Goal: Task Accomplishment & Management: Manage account settings

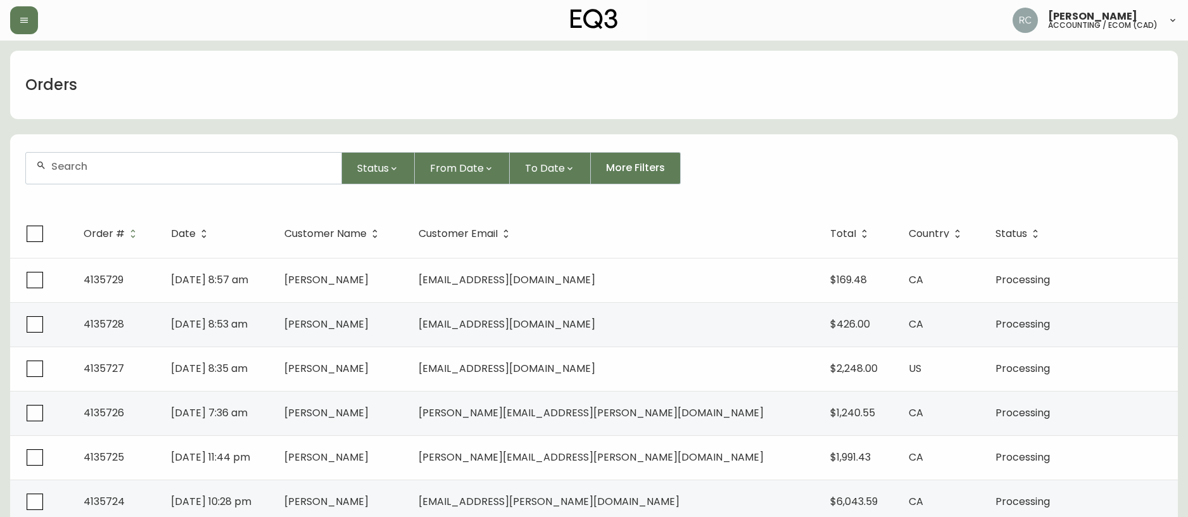
click at [236, 176] on div at bounding box center [183, 168] width 315 height 31
paste input "4135705"
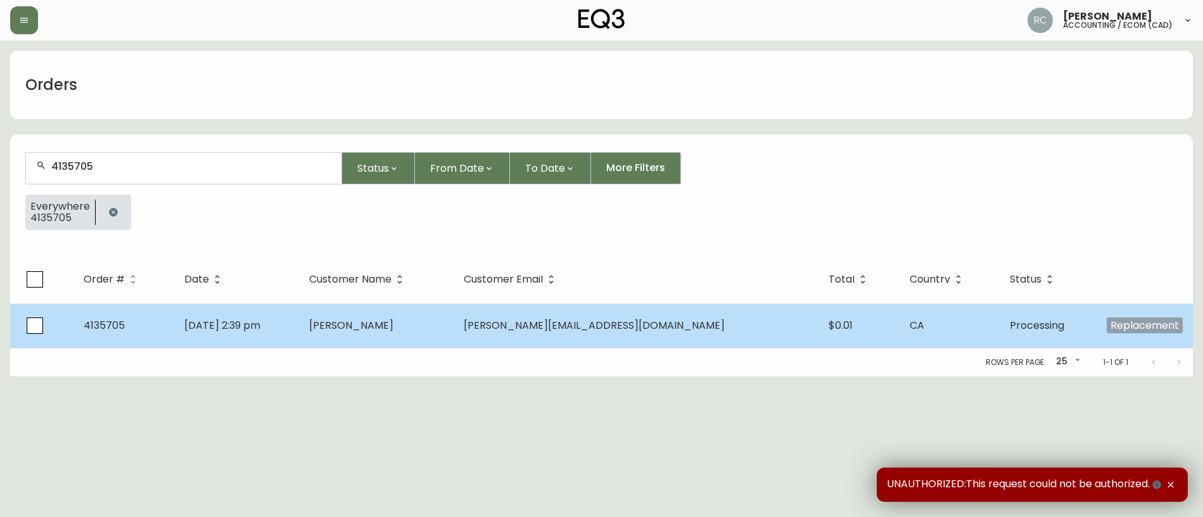
type input "4135705"
click at [402, 310] on td "[PERSON_NAME]" at bounding box center [376, 325] width 155 height 44
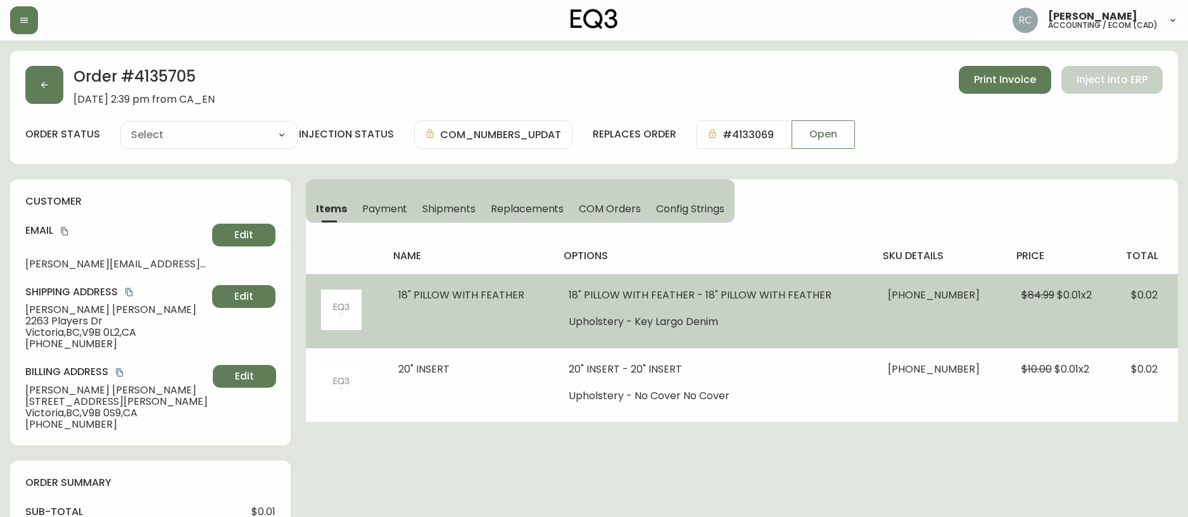
type input "Processing"
select select "PROCESSING"
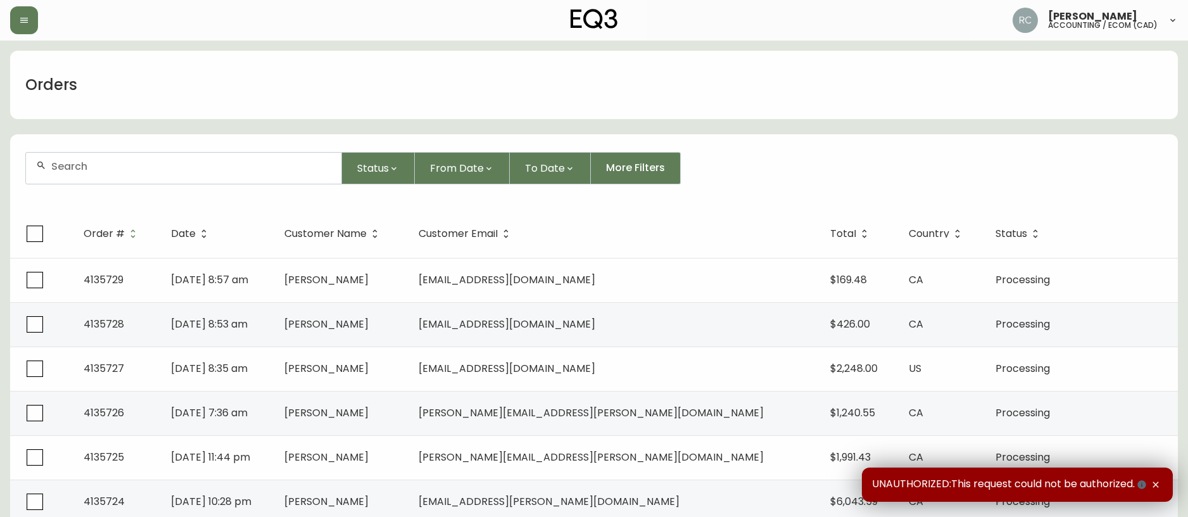
click at [265, 165] on input "text" at bounding box center [191, 166] width 280 height 12
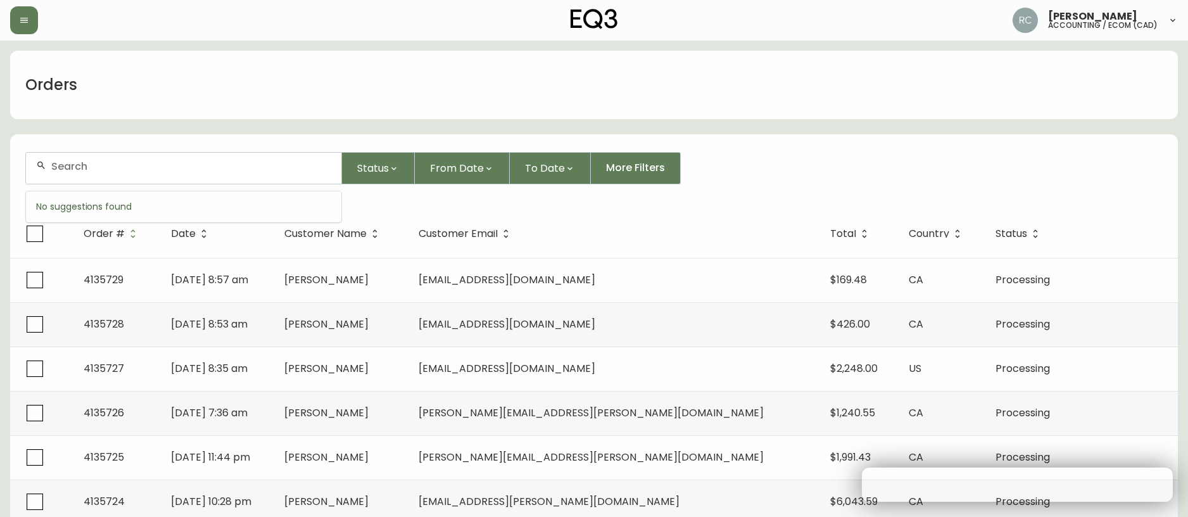
paste input "4132087"
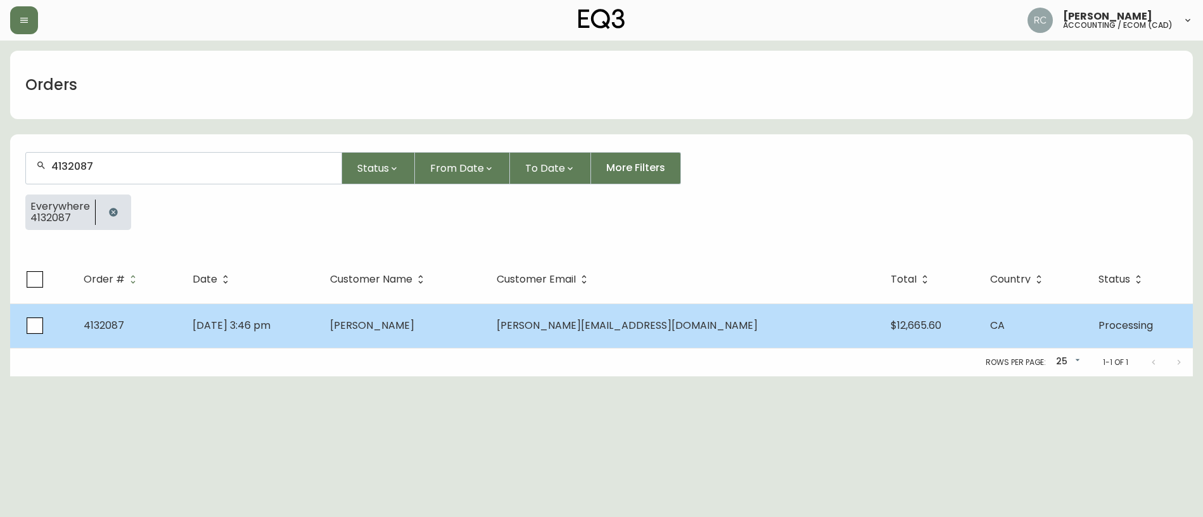
type input "4132087"
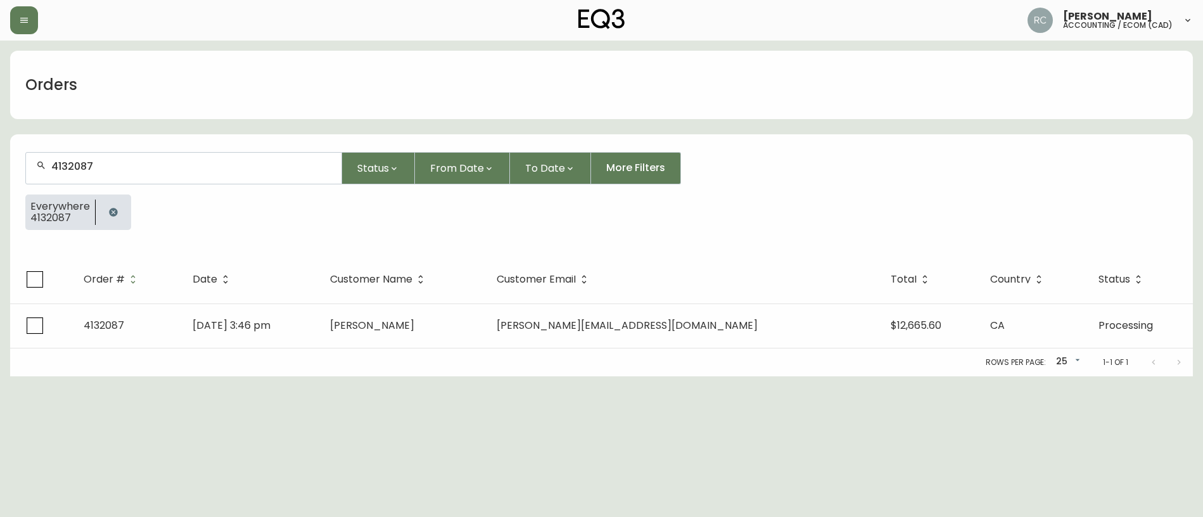
click at [414, 327] on span "[PERSON_NAME]" at bounding box center [372, 325] width 84 height 15
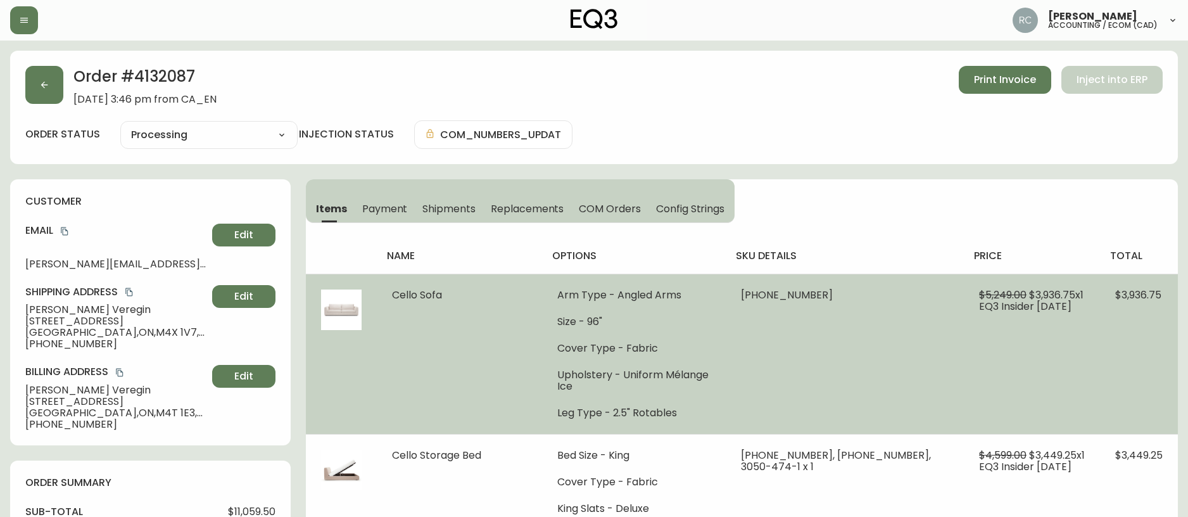
type input "Processing"
select select "PROCESSING"
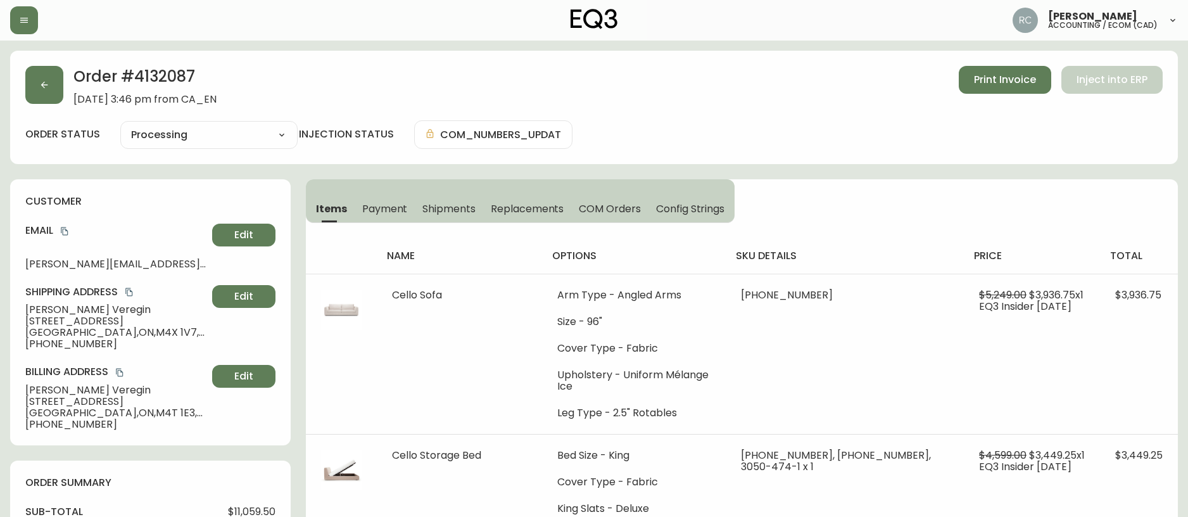
click at [394, 209] on span "Payment" at bounding box center [385, 208] width 46 height 13
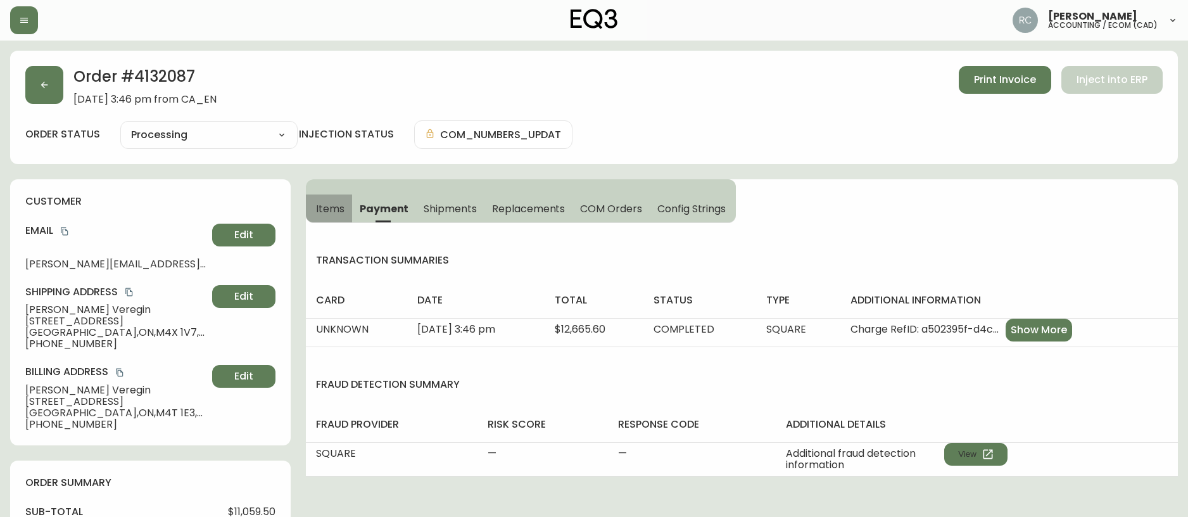
click at [320, 208] on span "Items" at bounding box center [330, 208] width 29 height 13
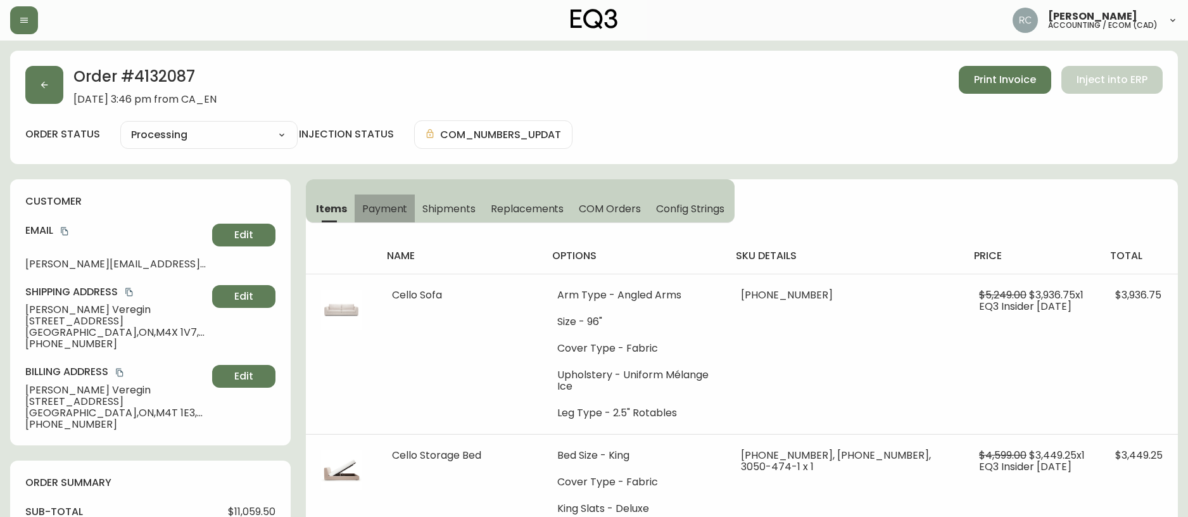
click at [412, 208] on button "Payment" at bounding box center [385, 208] width 61 height 28
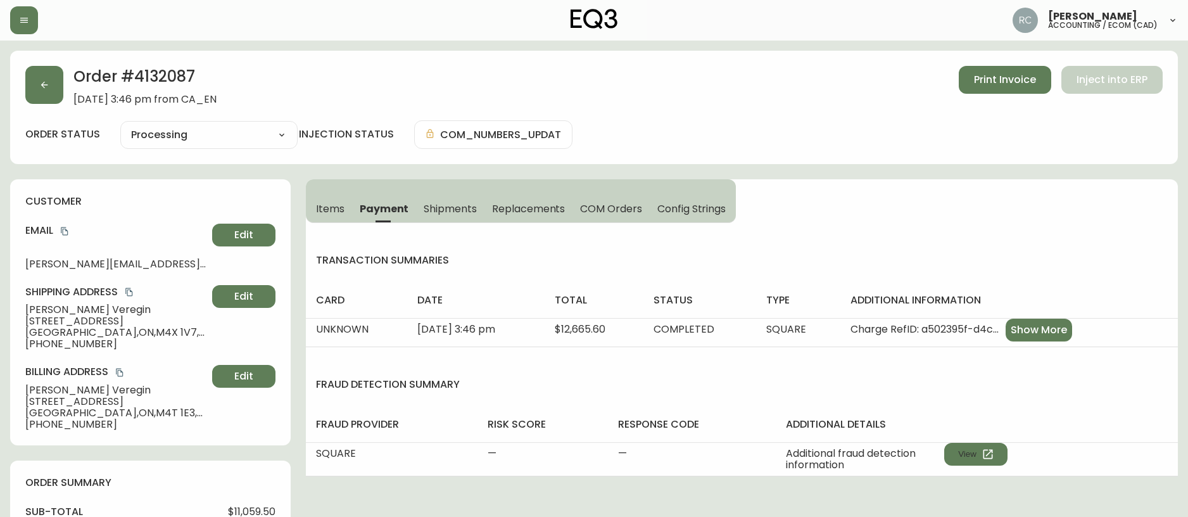
click at [321, 203] on span "Items" at bounding box center [330, 208] width 29 height 13
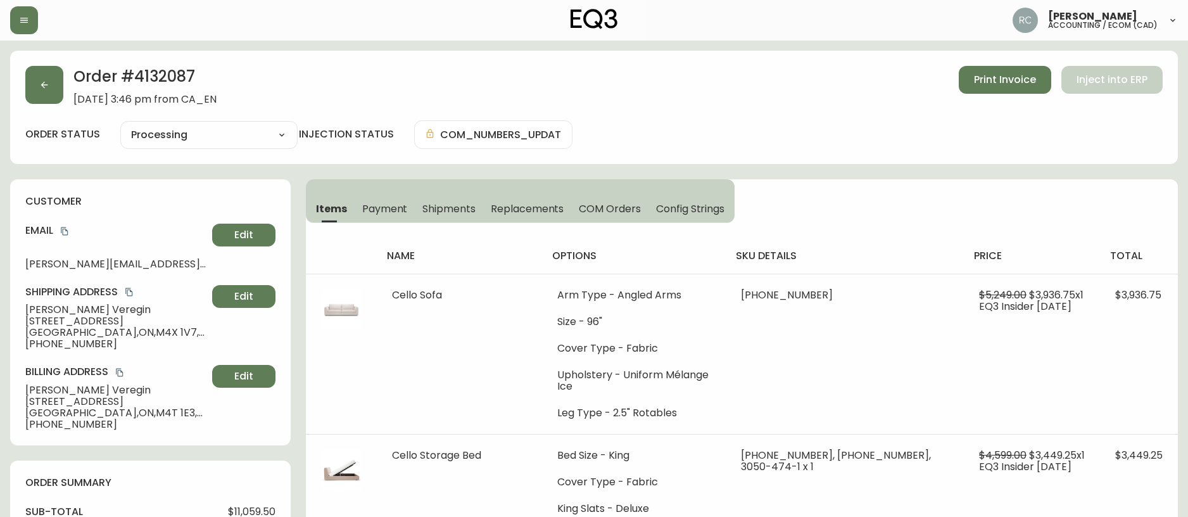
click at [384, 208] on span "Payment" at bounding box center [385, 208] width 46 height 13
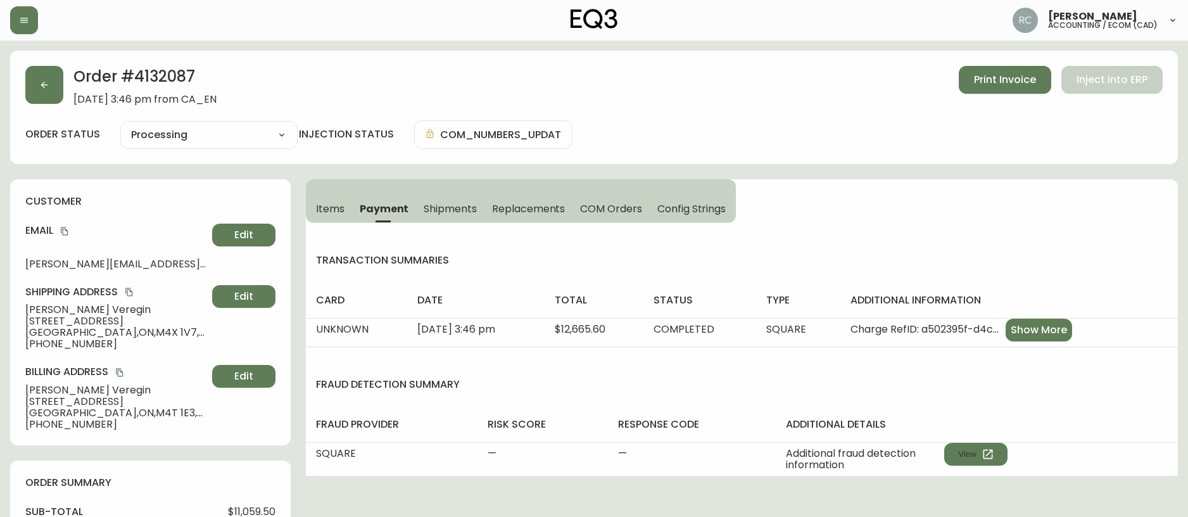
click at [348, 213] on button "Items" at bounding box center [329, 208] width 46 height 28
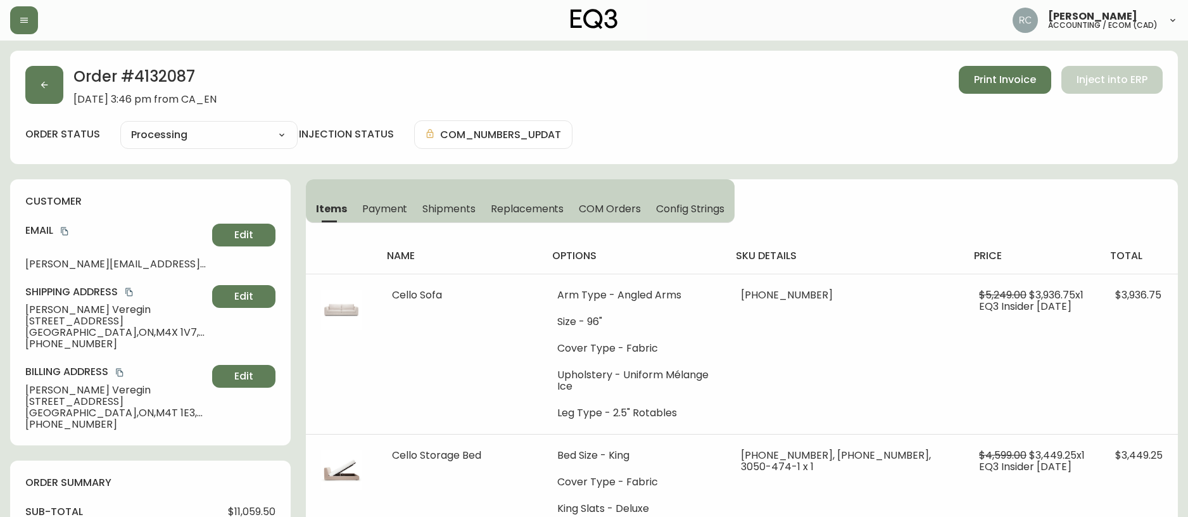
click at [412, 69] on div "Order # 4132087 March 30, 2025 at 3:46 pm from CA_EN Print Invoice Inject into …" at bounding box center [593, 85] width 1137 height 39
click at [393, 210] on span "Payment" at bounding box center [385, 208] width 46 height 13
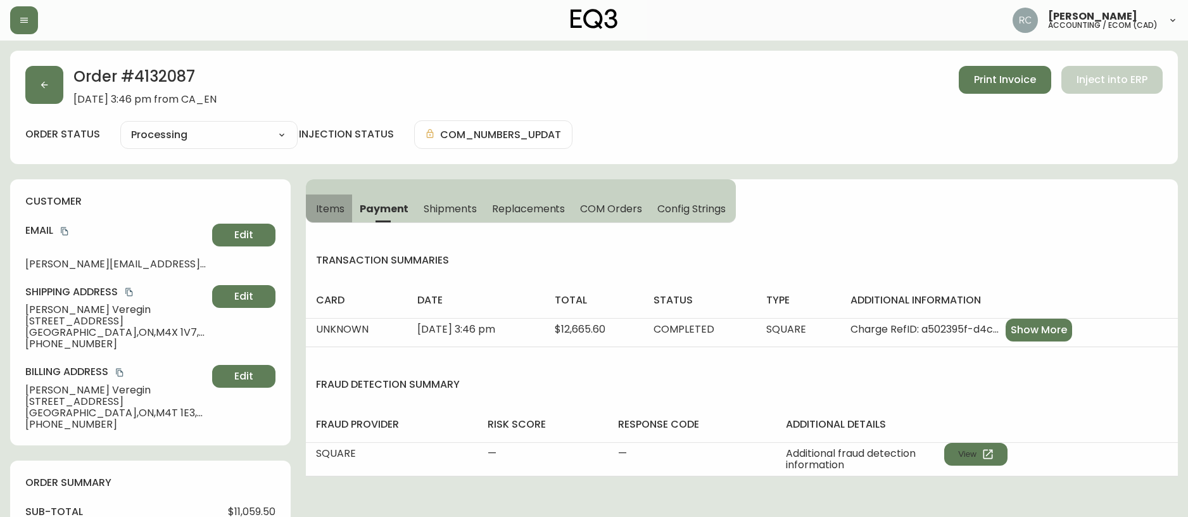
click at [326, 207] on span "Items" at bounding box center [330, 208] width 29 height 13
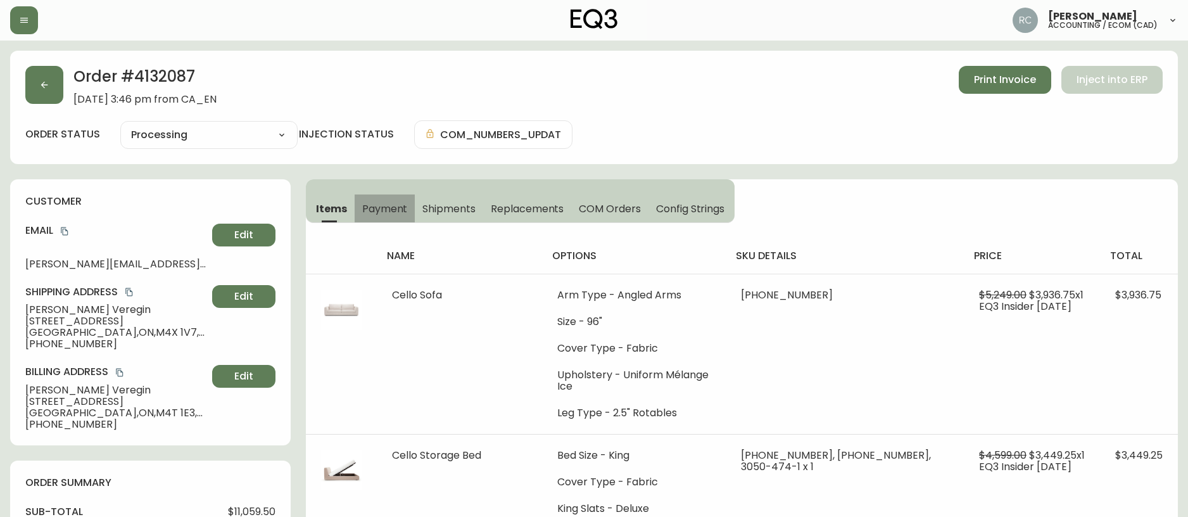
click at [382, 199] on button "Payment" at bounding box center [385, 208] width 61 height 28
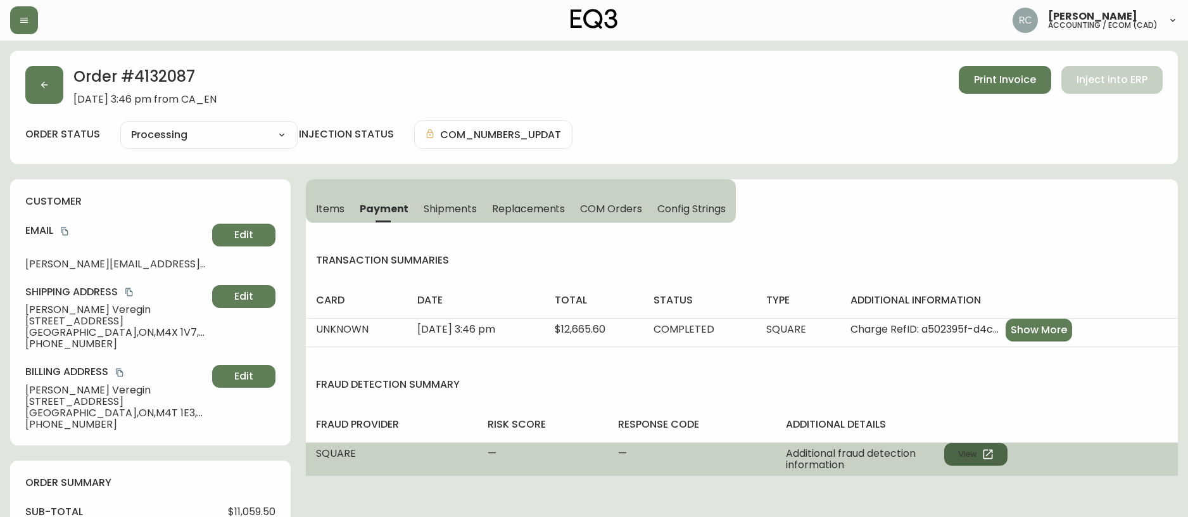
click at [970, 459] on button "View" at bounding box center [975, 454] width 63 height 23
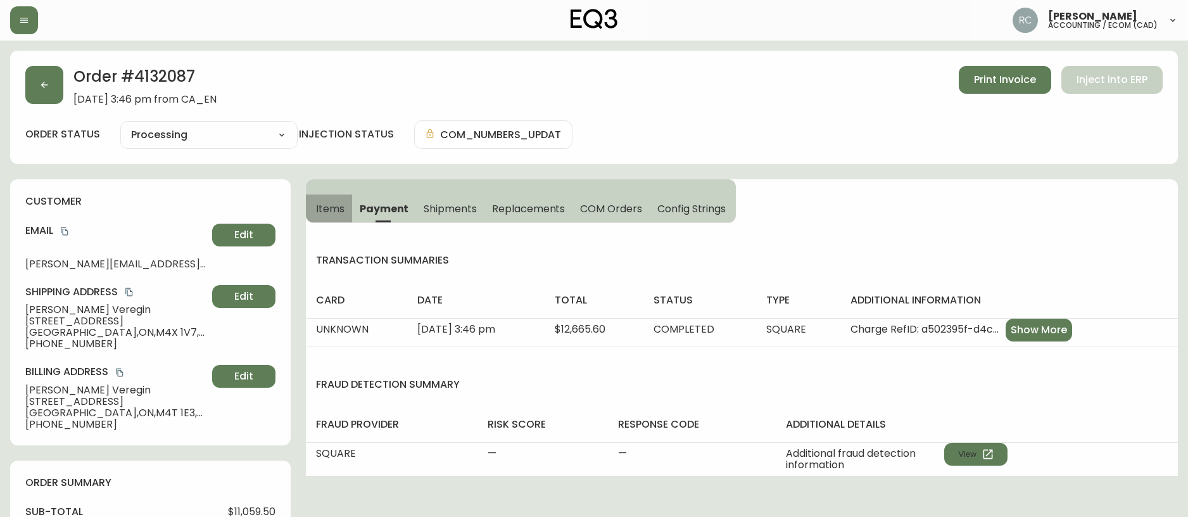
click at [323, 213] on span "Items" at bounding box center [330, 208] width 29 height 13
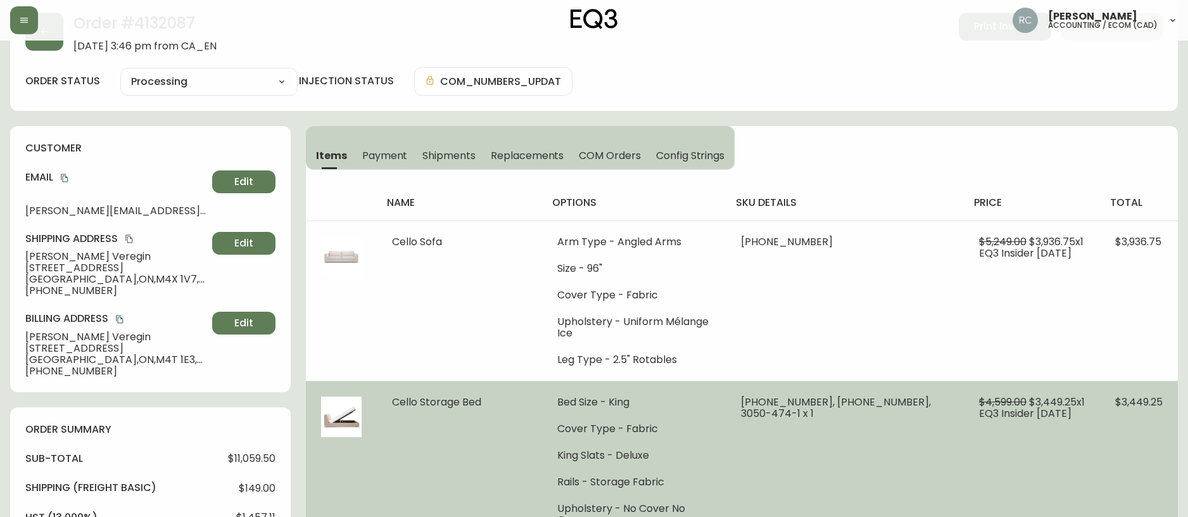
scroll to position [127, 0]
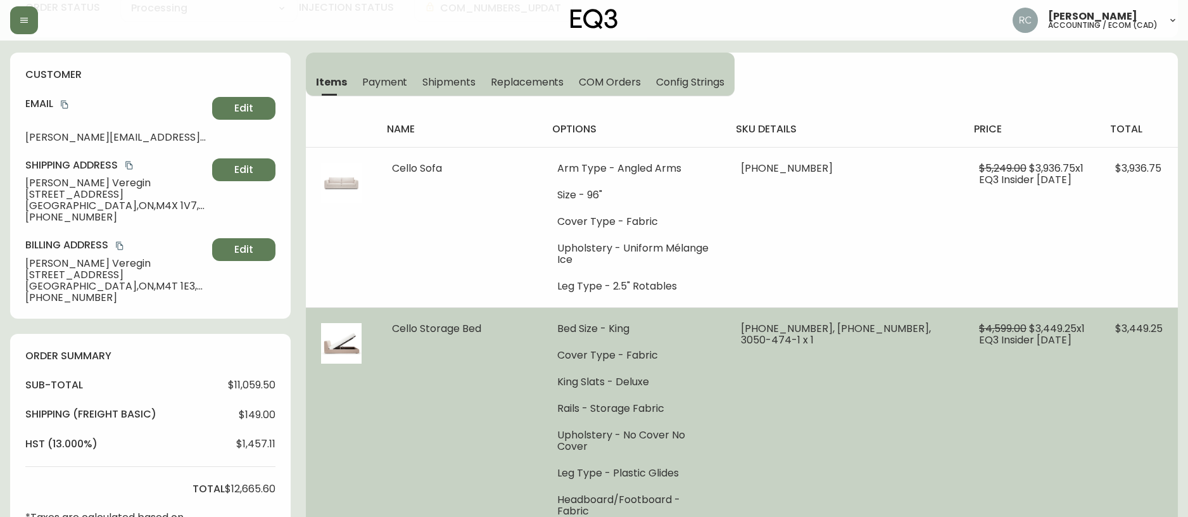
click at [1041, 333] on span "EQ3 Insider March 2025" at bounding box center [1025, 340] width 92 height 15
click at [1043, 321] on span "$3,449.25 x 1" at bounding box center [1057, 328] width 56 height 15
copy span "3,449.25"
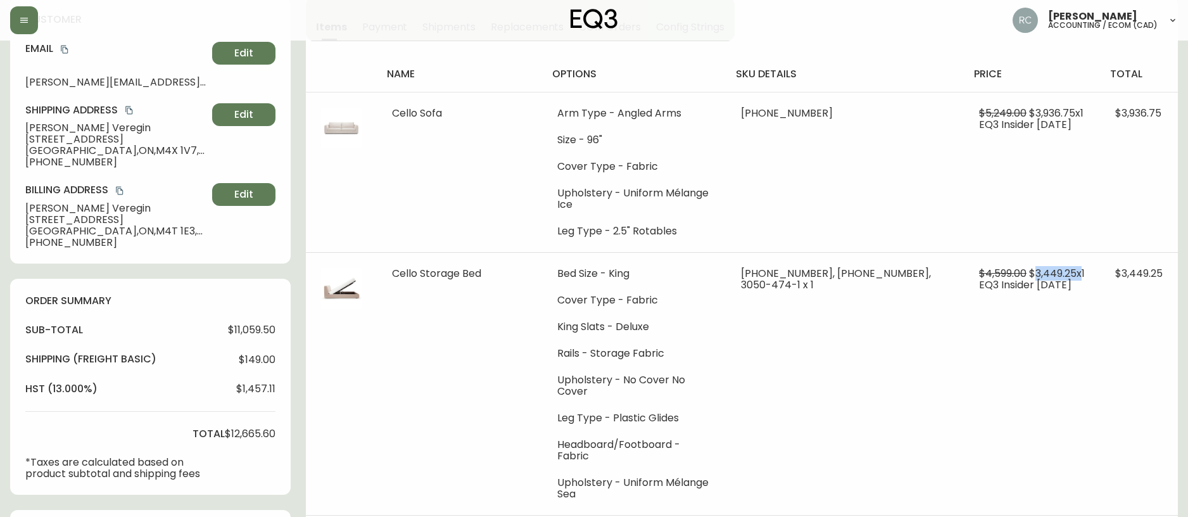
scroll to position [0, 0]
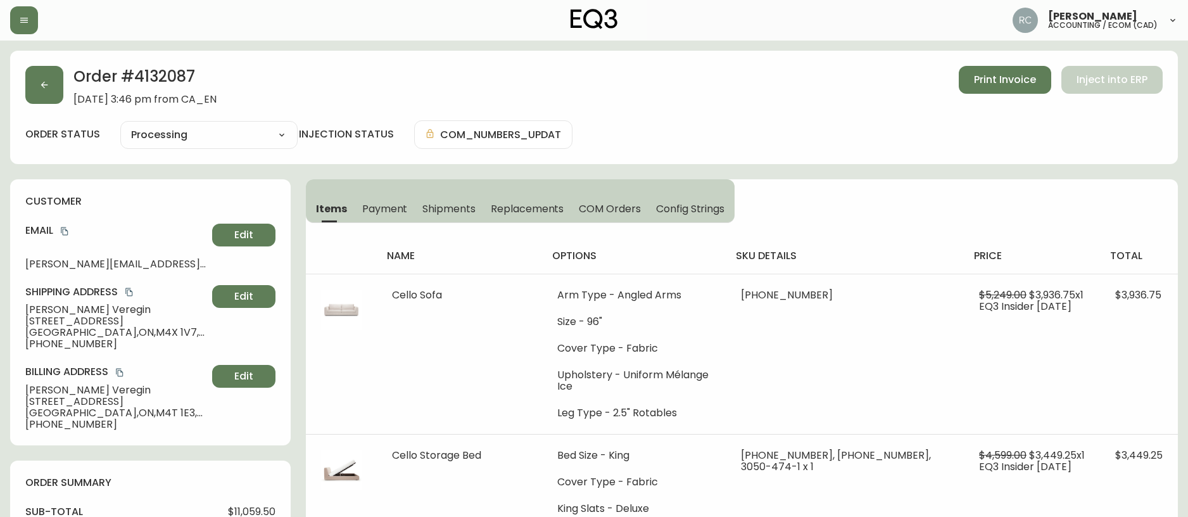
click at [156, 77] on h2 "Order # 4132087" at bounding box center [144, 80] width 143 height 28
click at [156, 79] on h2 "Order # 4132087" at bounding box center [144, 80] width 143 height 28
copy h2 "4132087"
click at [168, 70] on h2 "Order # 4132087" at bounding box center [144, 80] width 143 height 28
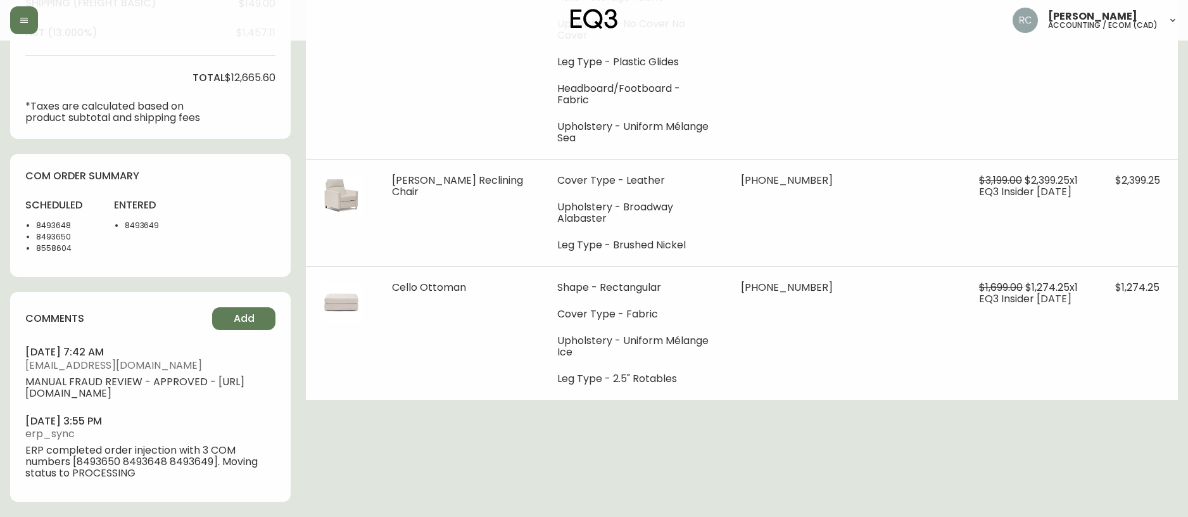
scroll to position [549, 0]
click at [137, 220] on li "8493649" at bounding box center [156, 225] width 63 height 11
copy li "8493649"
click at [57, 231] on li "8493650" at bounding box center [67, 236] width 63 height 11
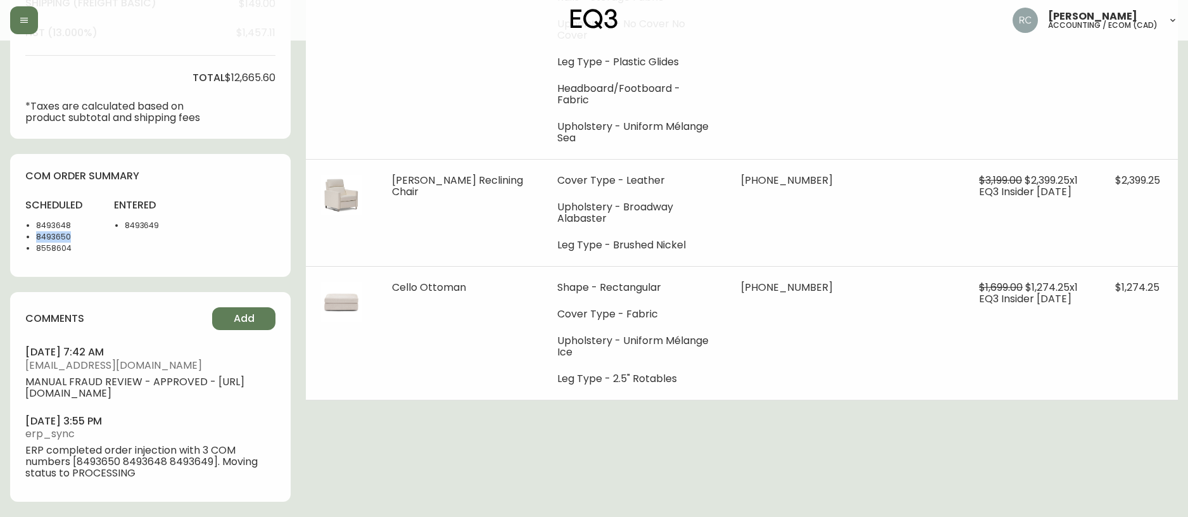
click at [57, 231] on li "8493650" at bounding box center [67, 236] width 63 height 11
copy li "8493650"
click at [149, 220] on li "8493649" at bounding box center [156, 225] width 63 height 11
copy li "8493649"
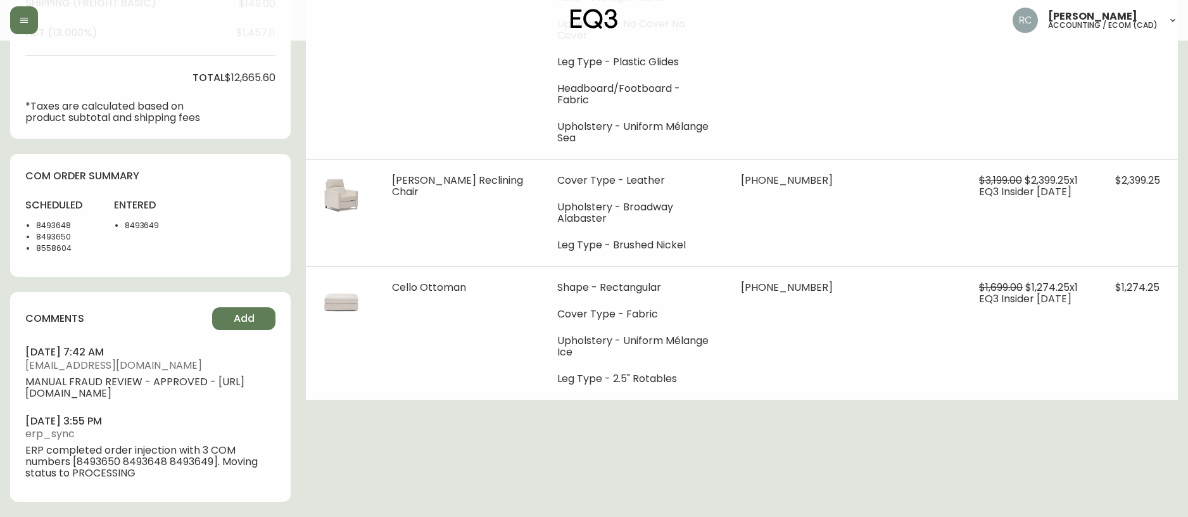
click at [44, 220] on li "8493648" at bounding box center [67, 225] width 63 height 11
copy li "8493648"
click at [49, 243] on li "8558604" at bounding box center [67, 248] width 63 height 11
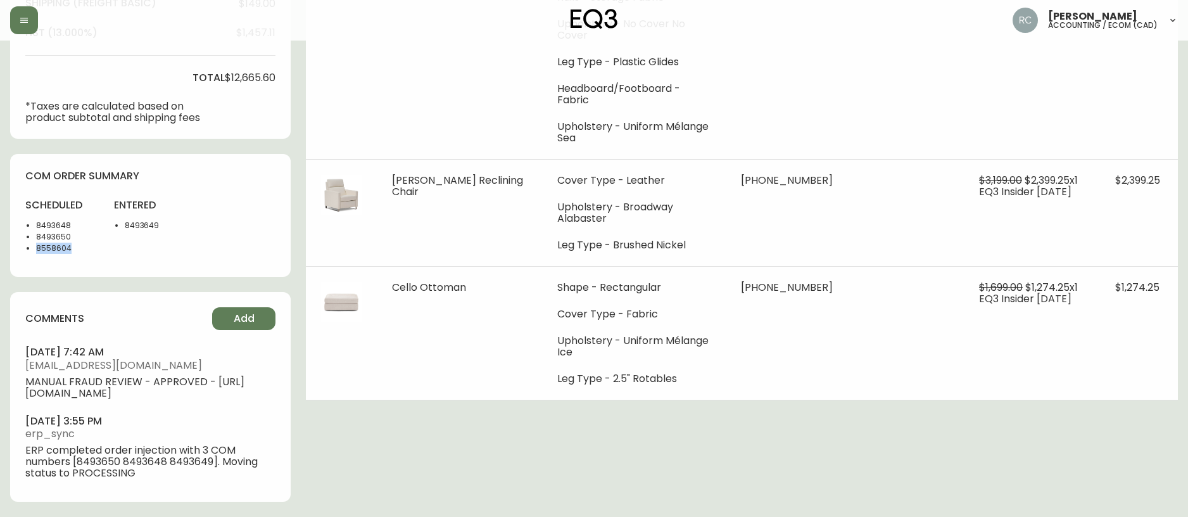
copy li "8558604"
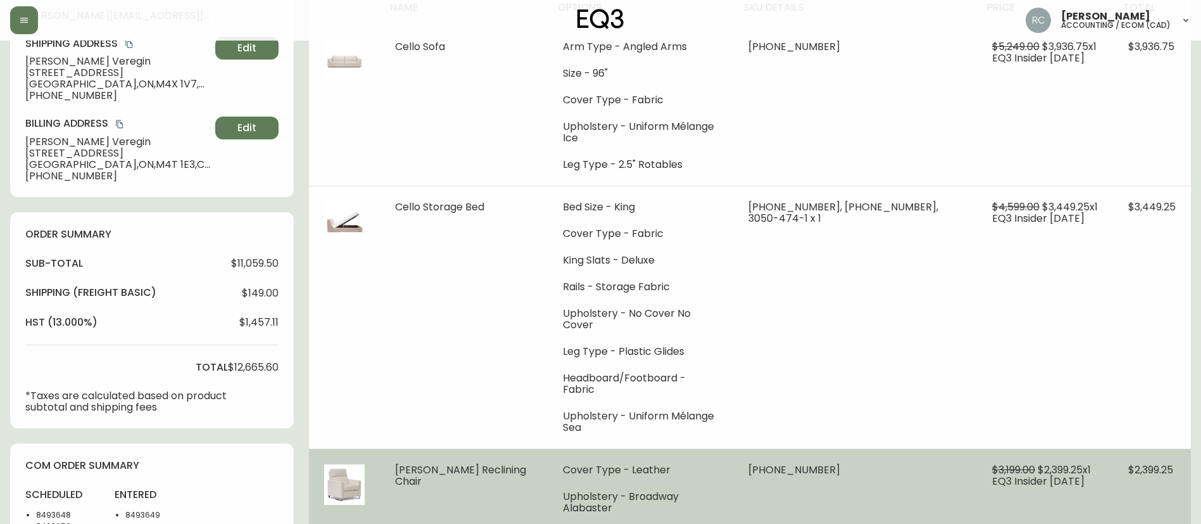
scroll to position [253, 0]
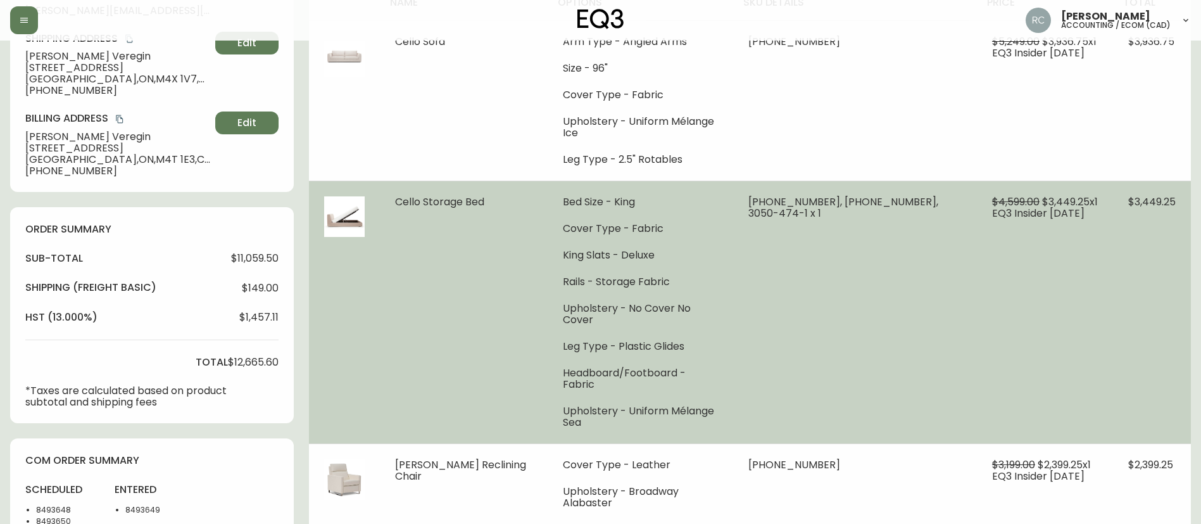
click at [1065, 194] on span "$3,449.25 x 1" at bounding box center [1070, 201] width 56 height 15
copy span "3,449.25"
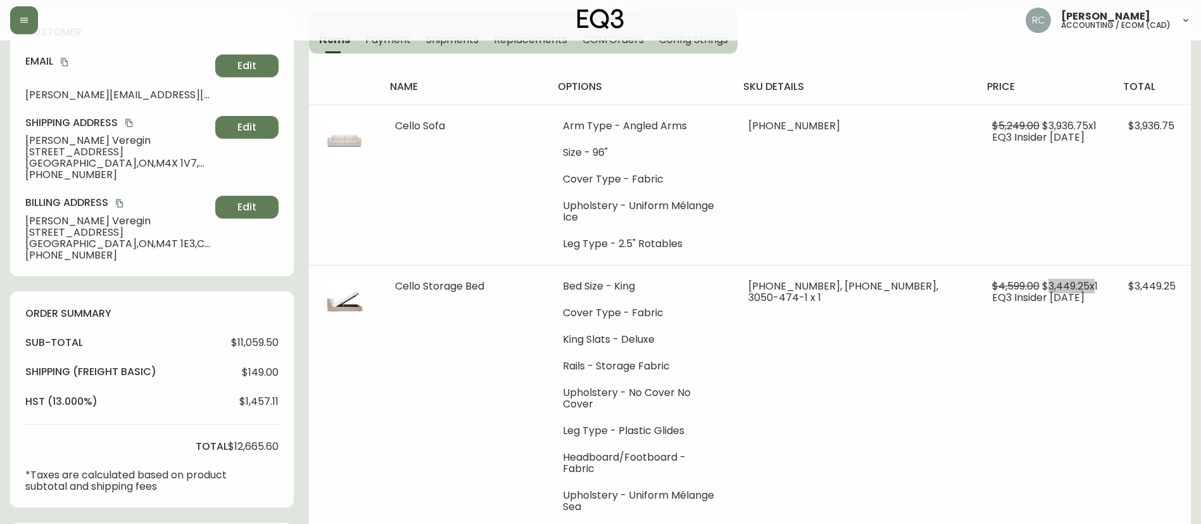
scroll to position [0, 0]
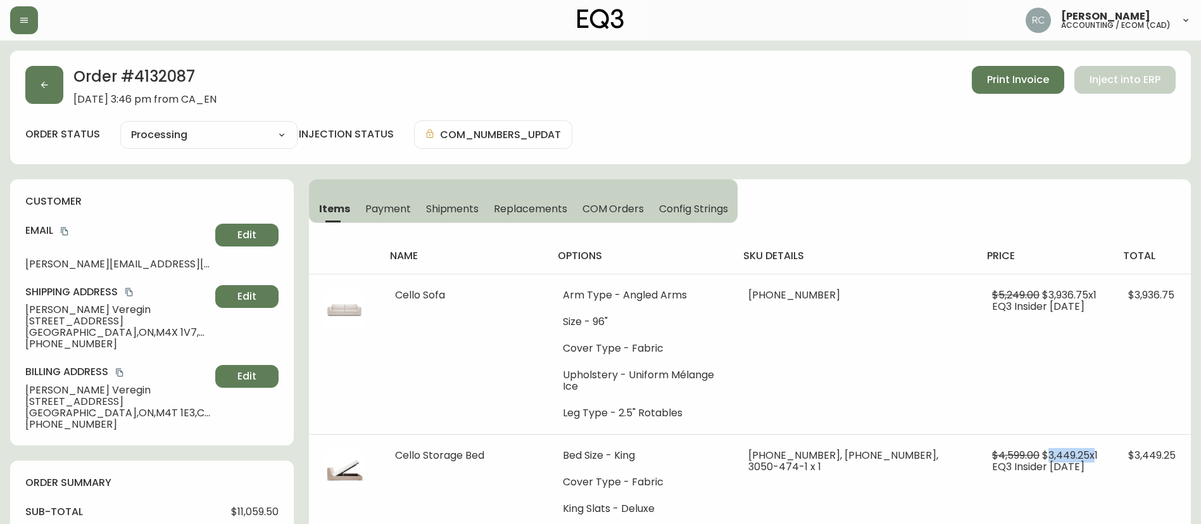
click at [34, 308] on span "Lawrence Veregin" at bounding box center [117, 309] width 185 height 11
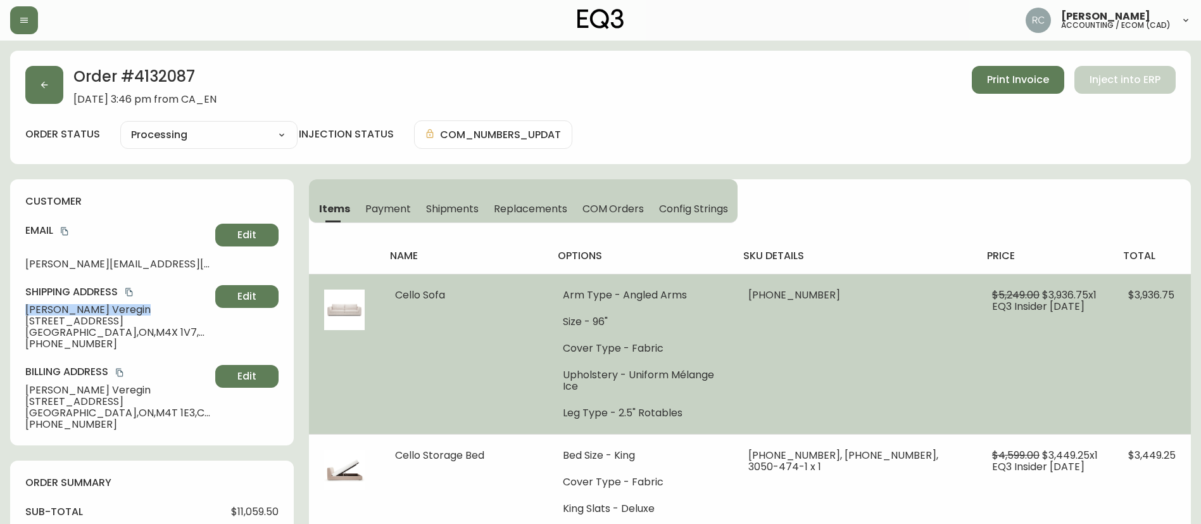
copy span "Lawrence Veregin"
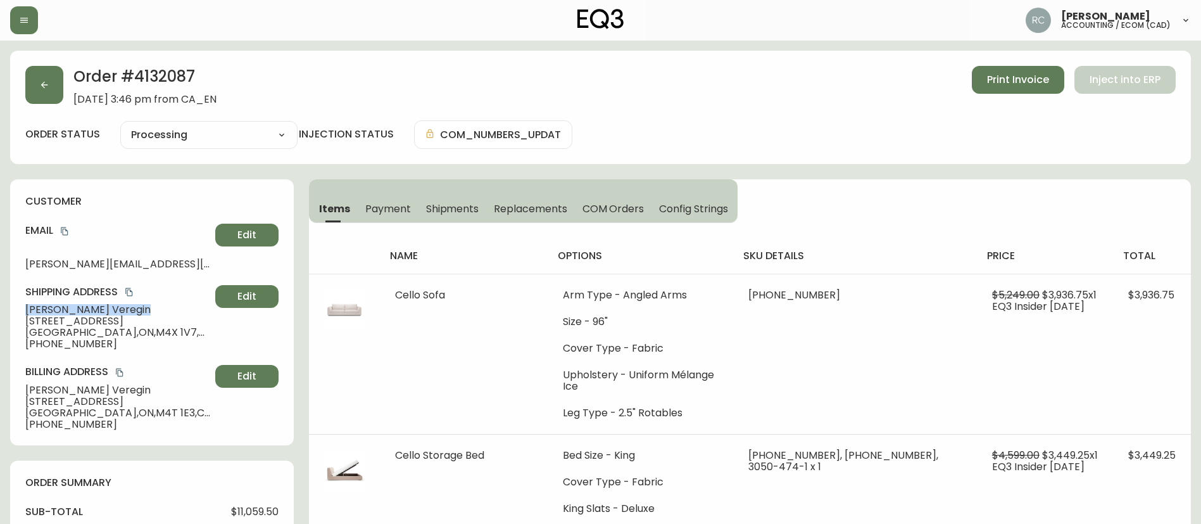
scroll to position [507, 0]
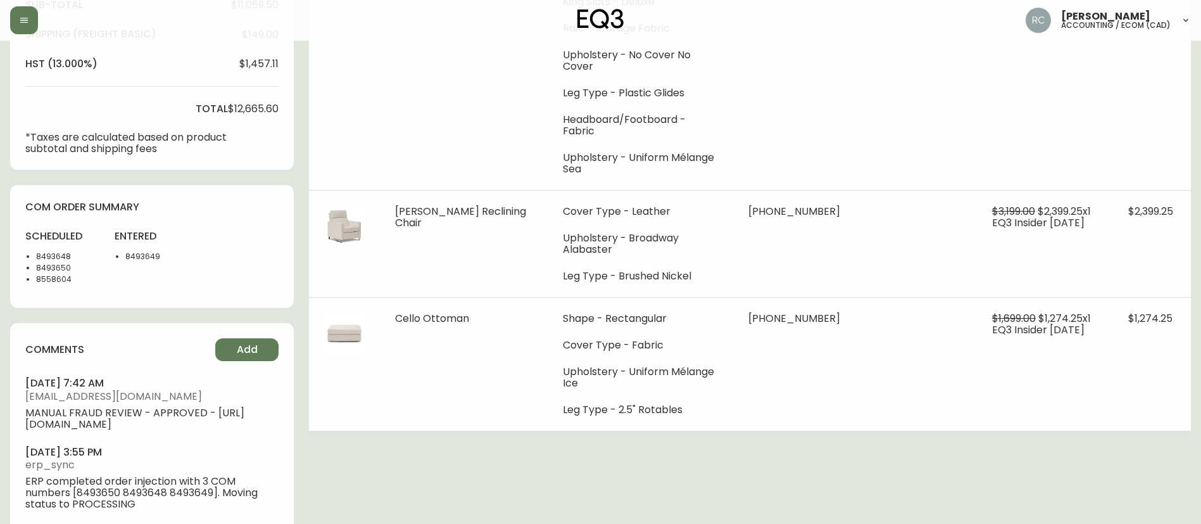
click at [49, 270] on li "8493650" at bounding box center [67, 267] width 63 height 11
copy li "8493650"
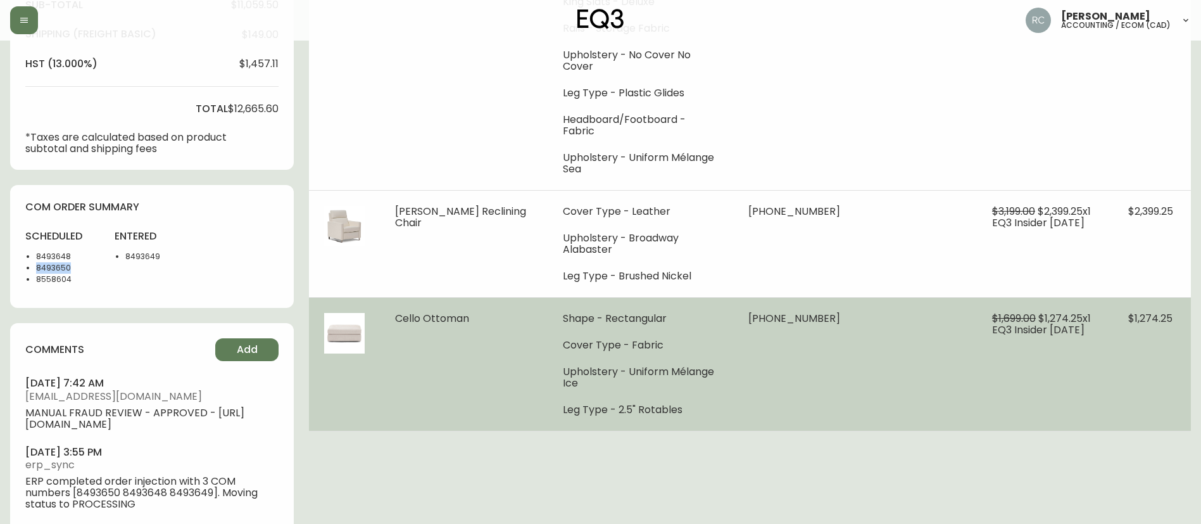
scroll to position [0, 0]
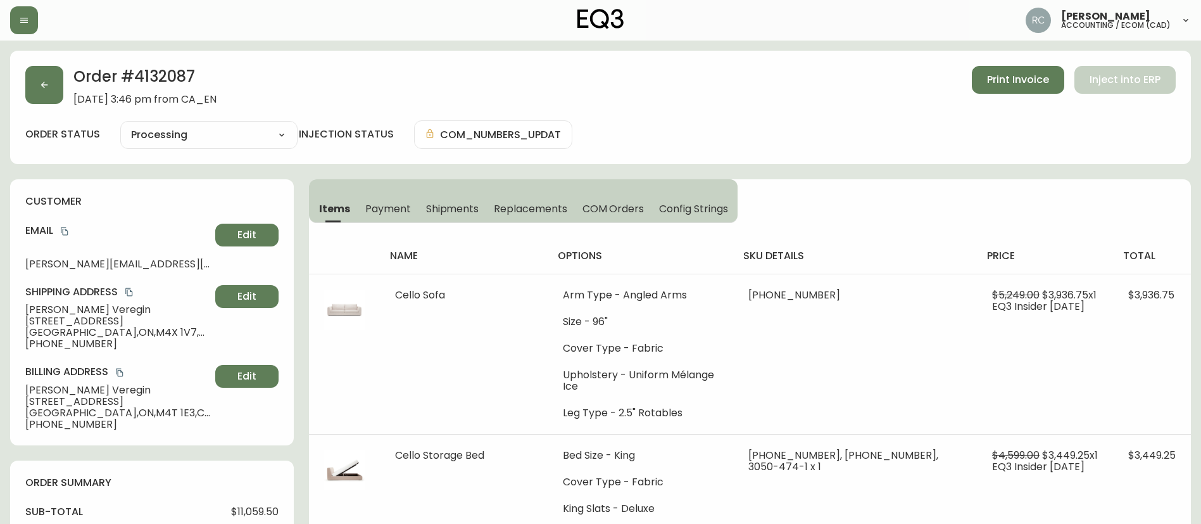
drag, startPoint x: 306, startPoint y: 18, endPoint x: 172, endPoint y: 196, distance: 222.0
click at [160, 181] on div "customer Email lawrence.converge@sympatico.ca Edit Shipping Address Lawrence Ve…" at bounding box center [152, 312] width 284 height 266
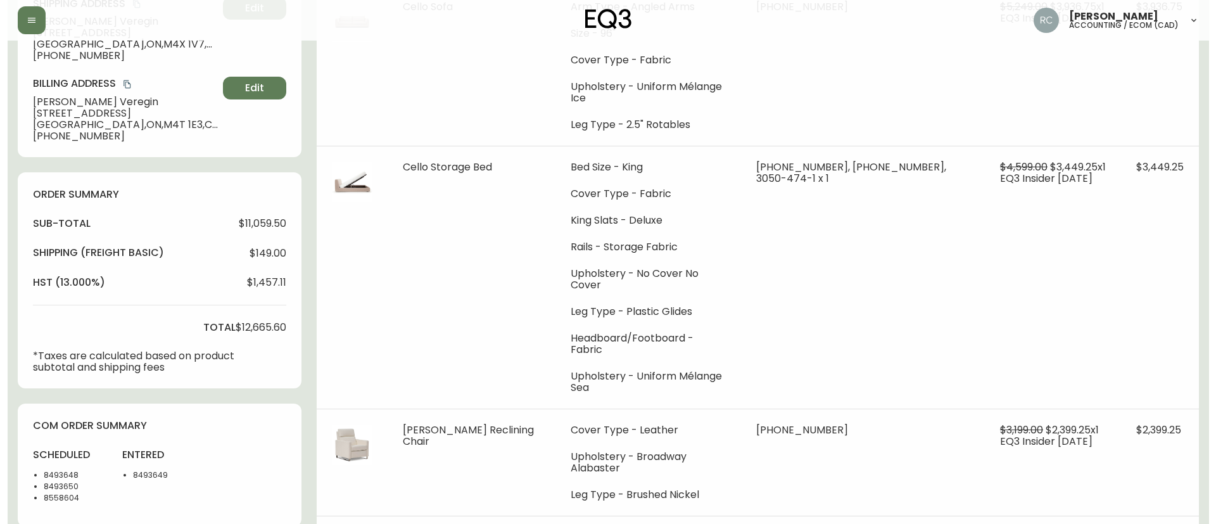
scroll to position [542, 0]
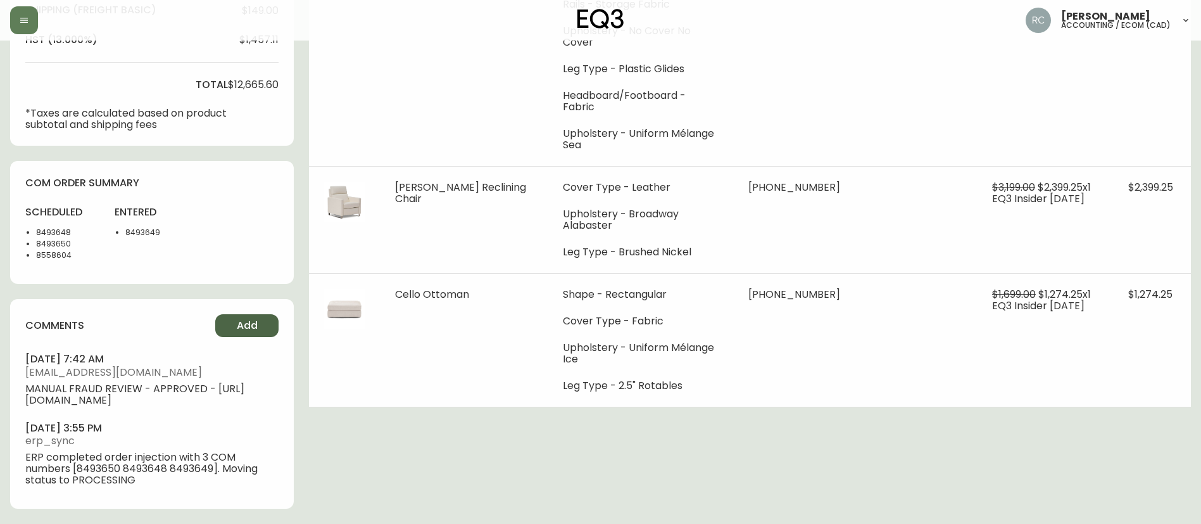
click at [250, 319] on span "Add" at bounding box center [247, 326] width 21 height 14
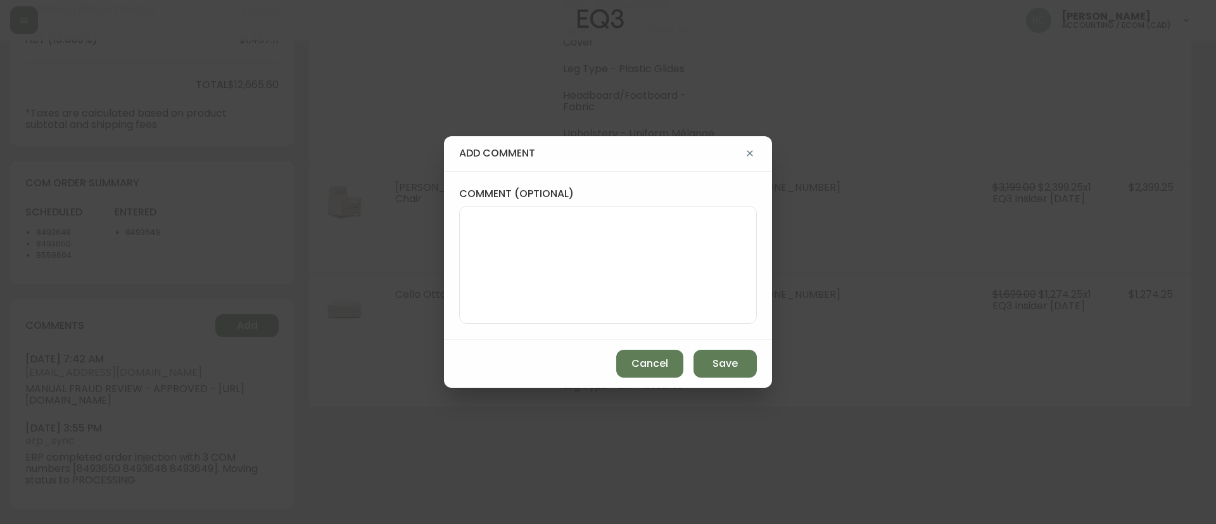
click at [786, 291] on div "add comment comment (optional) Cancel Save" at bounding box center [608, 262] width 1216 height 524
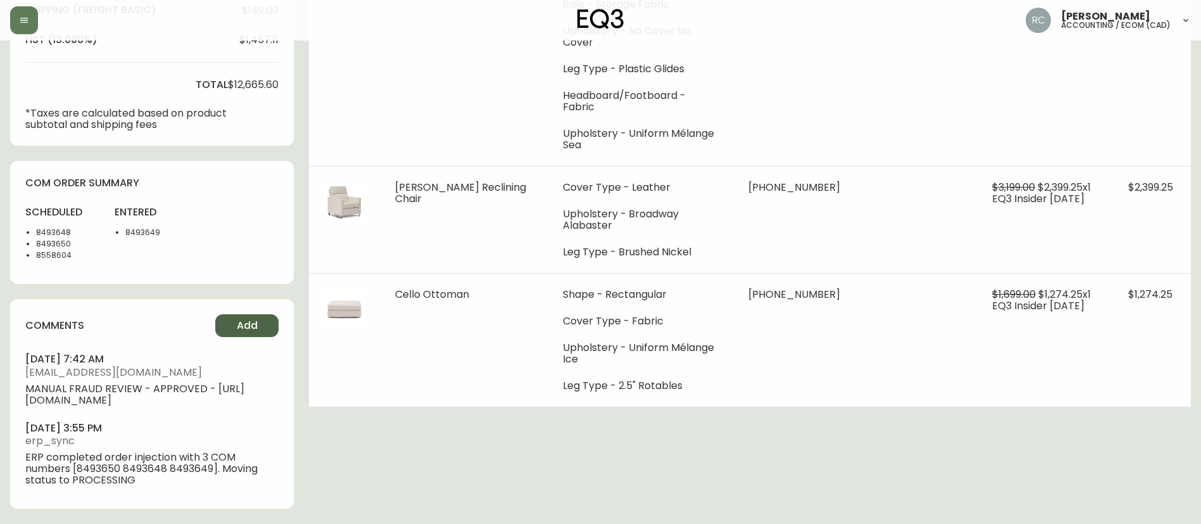
click at [237, 319] on span "Add" at bounding box center [247, 326] width 21 height 14
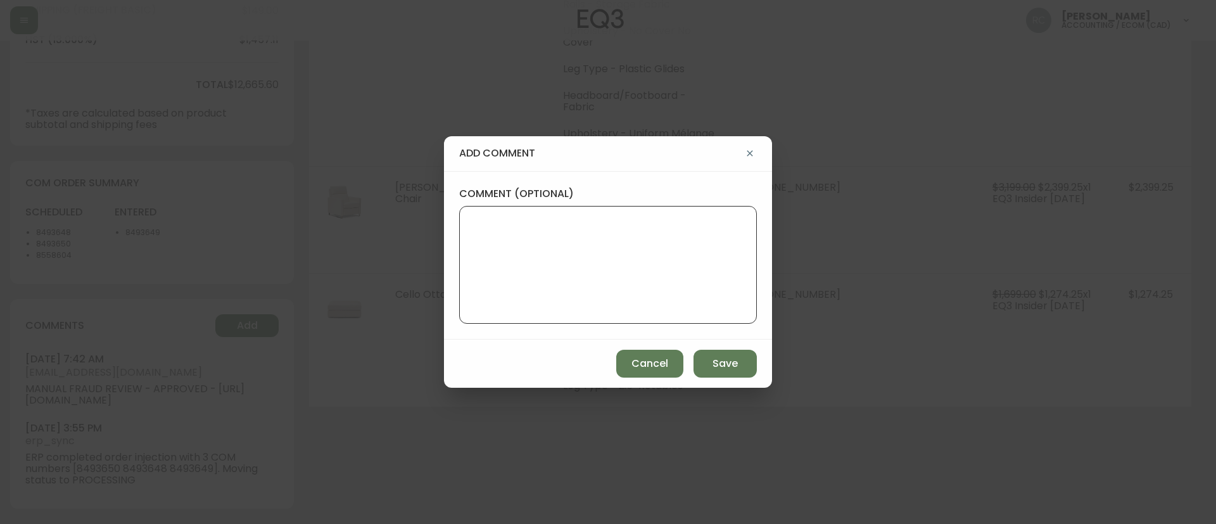
click at [657, 253] on textarea "comment (optional)" at bounding box center [608, 264] width 276 height 101
paste textarea "CANCELLATION - OUT OF STOCK TICKET# 841987 ECOM ORD# 4132087 - status in AS400:…"
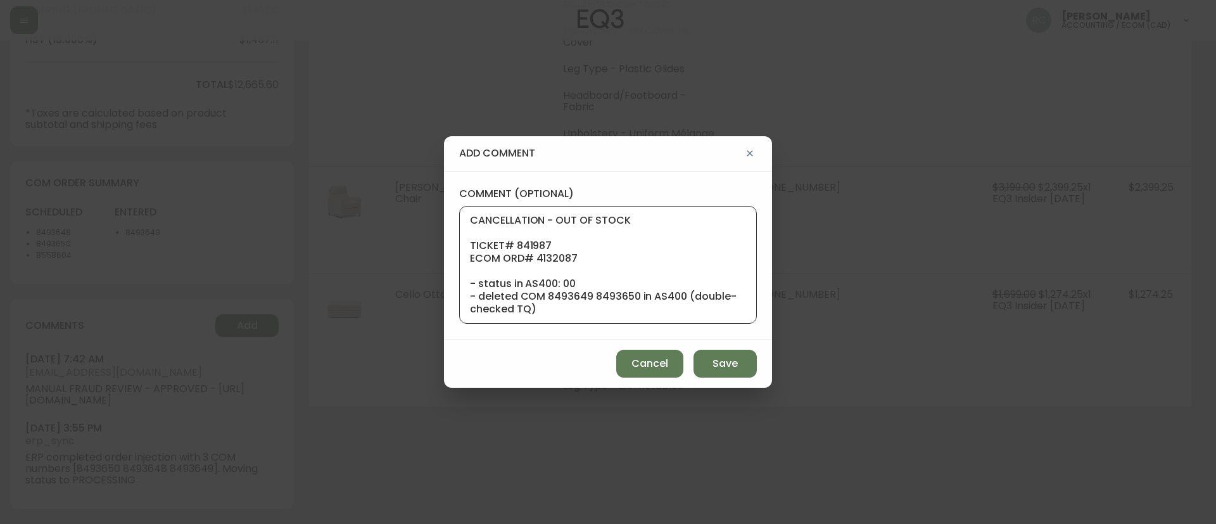
scroll to position [127, 0]
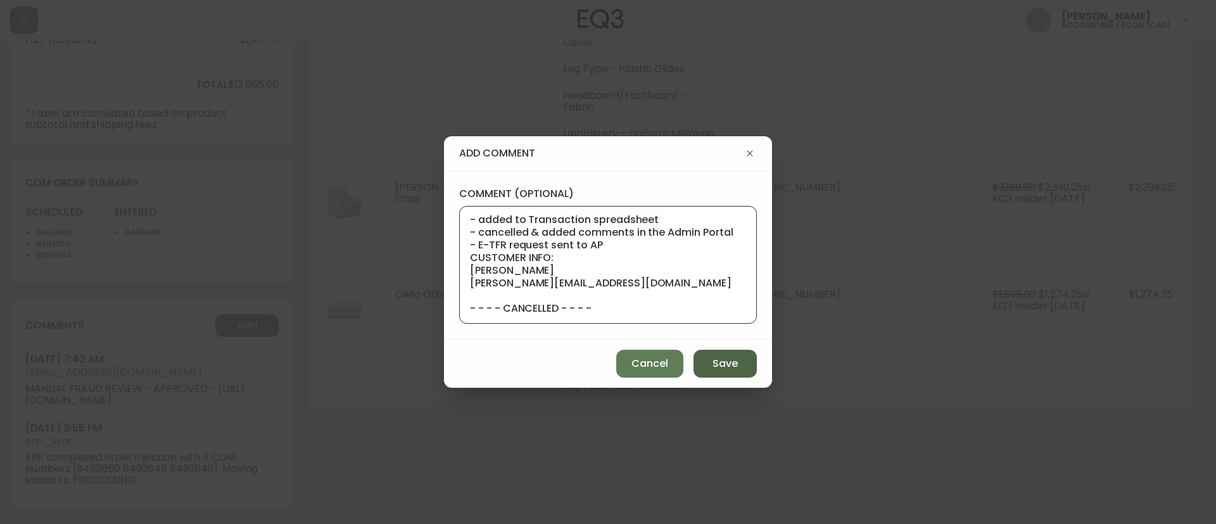
type textarea "CANCELLATION - OUT OF STOCK TICKET# 841987 ECOM ORD# 4132087 - status in AS400:…"
click at [713, 357] on span "Save" at bounding box center [725, 364] width 25 height 14
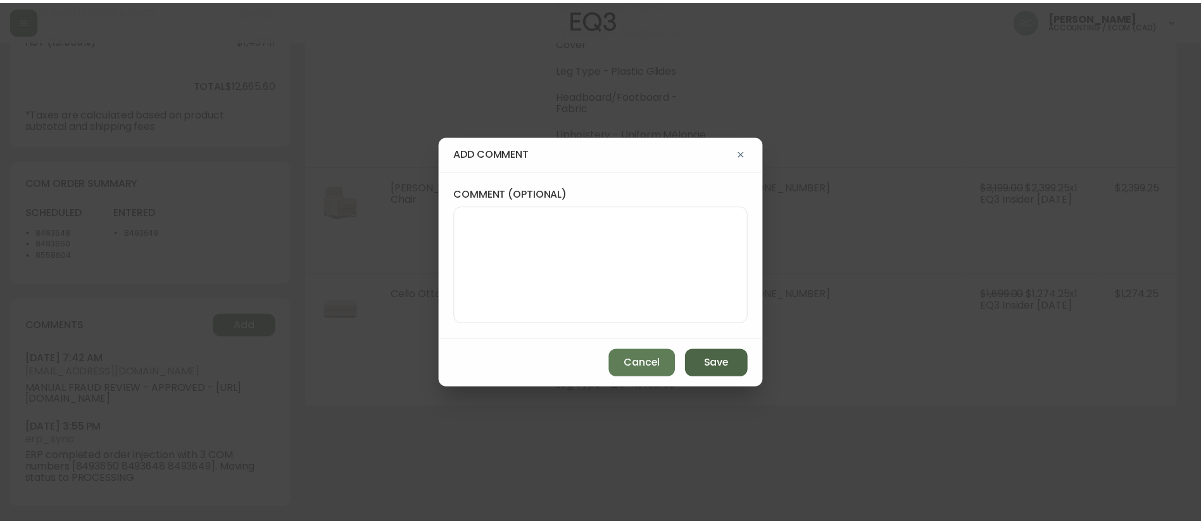
scroll to position [0, 0]
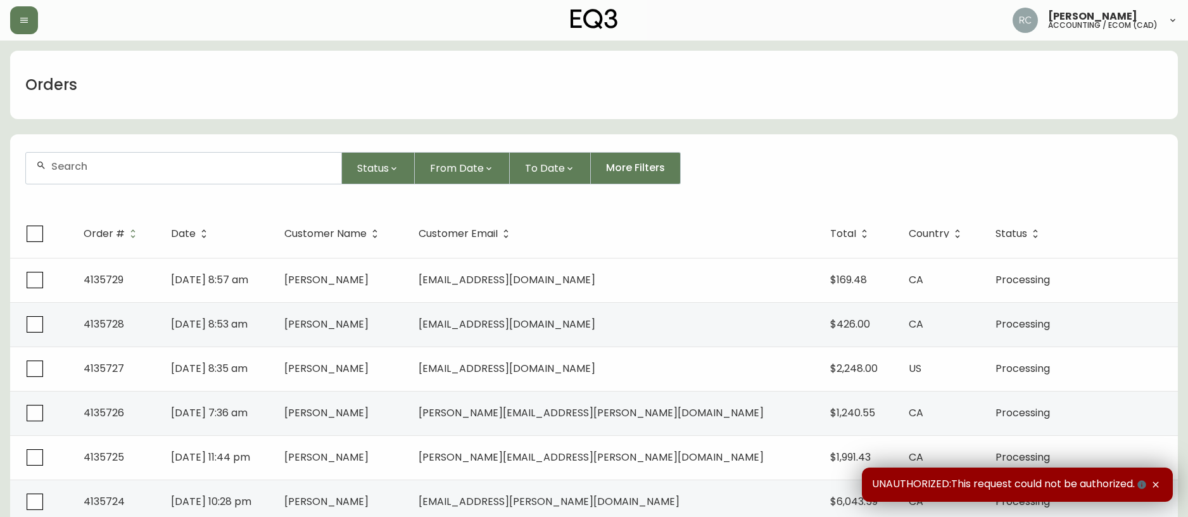
click at [304, 174] on div at bounding box center [183, 168] width 315 height 31
paste input "4135706"
type input "4135706"
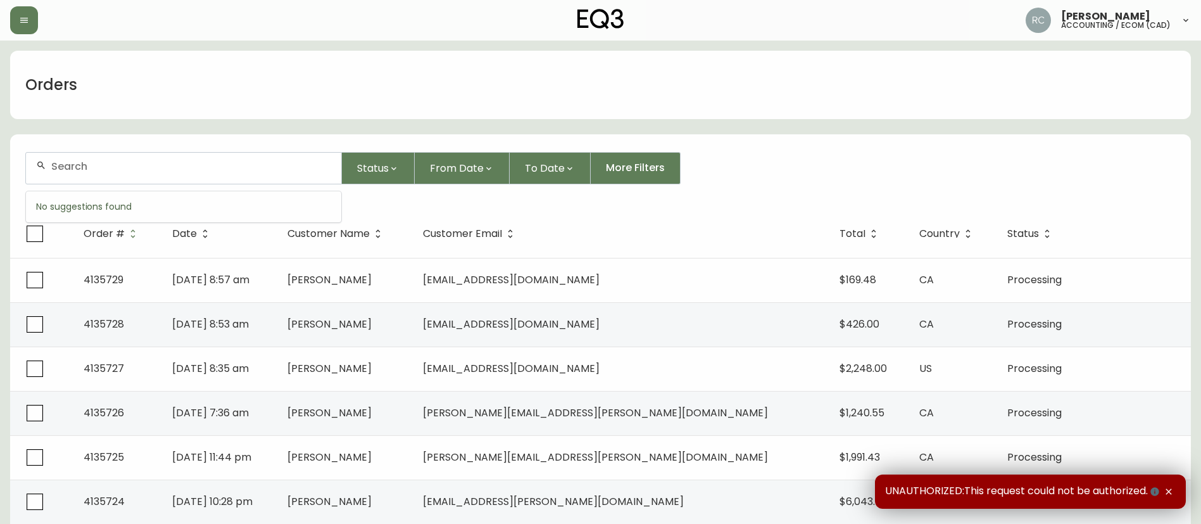
drag, startPoint x: 243, startPoint y: 167, endPoint x: 229, endPoint y: 162, distance: 14.6
click at [239, 165] on input "text" at bounding box center [191, 166] width 280 height 12
paste input "4134097"
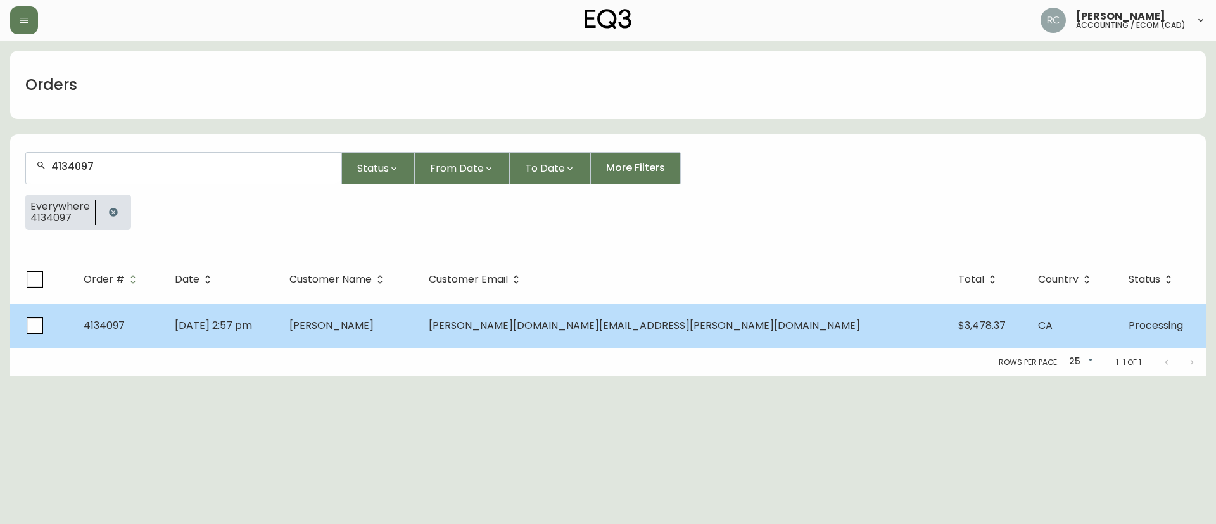
type input "4134097"
click at [419, 328] on td "Joel Black" at bounding box center [348, 325] width 139 height 44
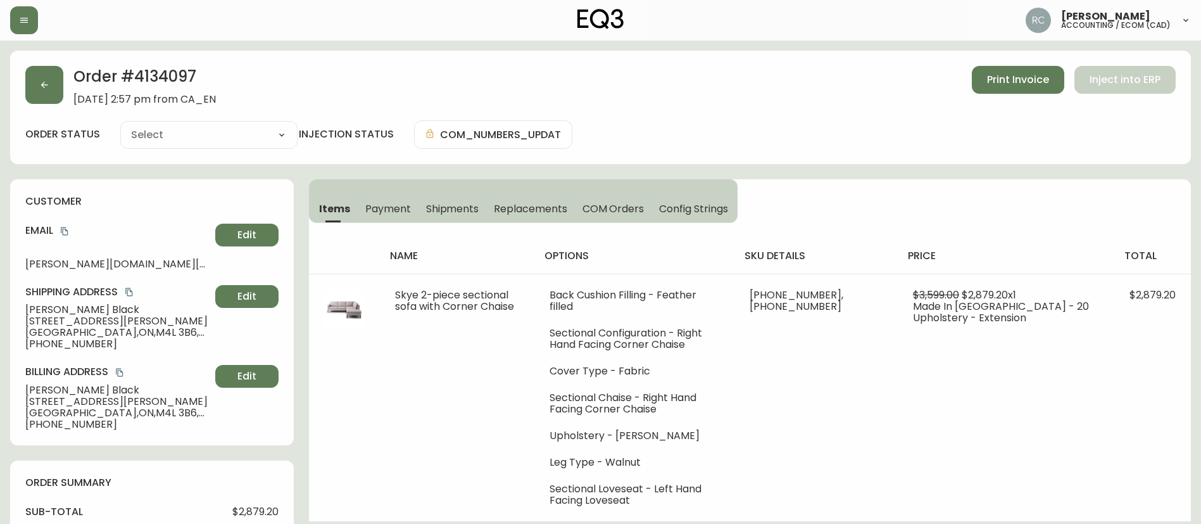
type input "Processing"
select select "PROCESSING"
click at [389, 213] on span "Payment" at bounding box center [388, 208] width 46 height 13
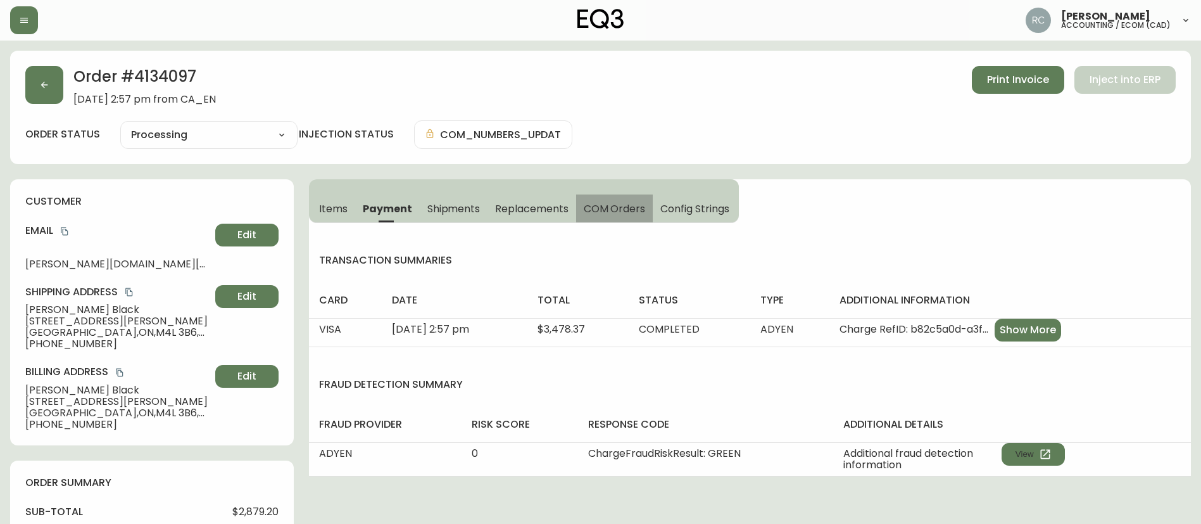
click at [640, 214] on span "COM Orders" at bounding box center [615, 208] width 62 height 13
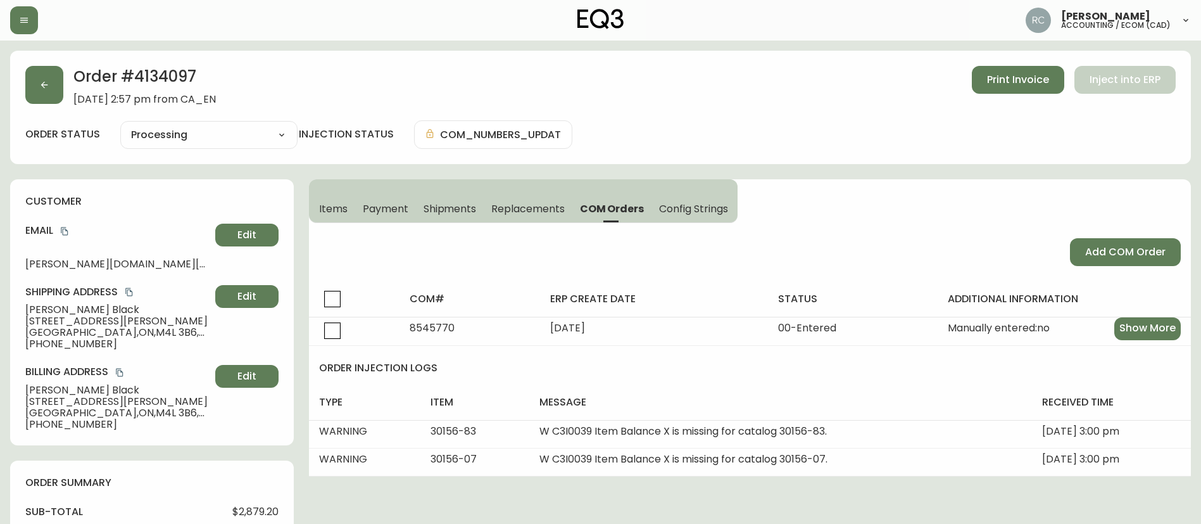
click at [338, 199] on button "Items" at bounding box center [332, 208] width 46 height 28
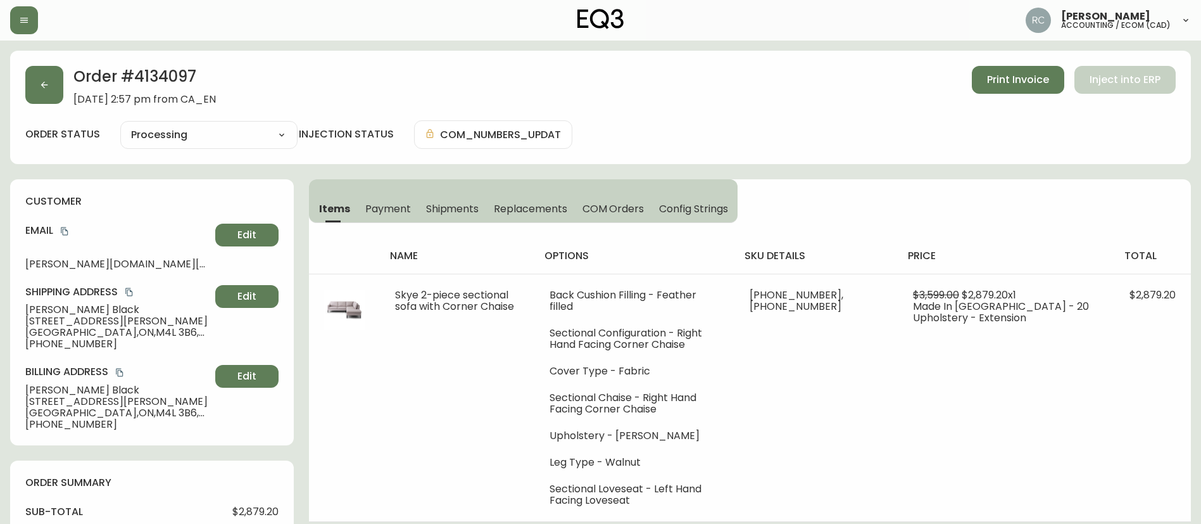
click at [162, 71] on h2 "Order # 4134097" at bounding box center [144, 80] width 143 height 28
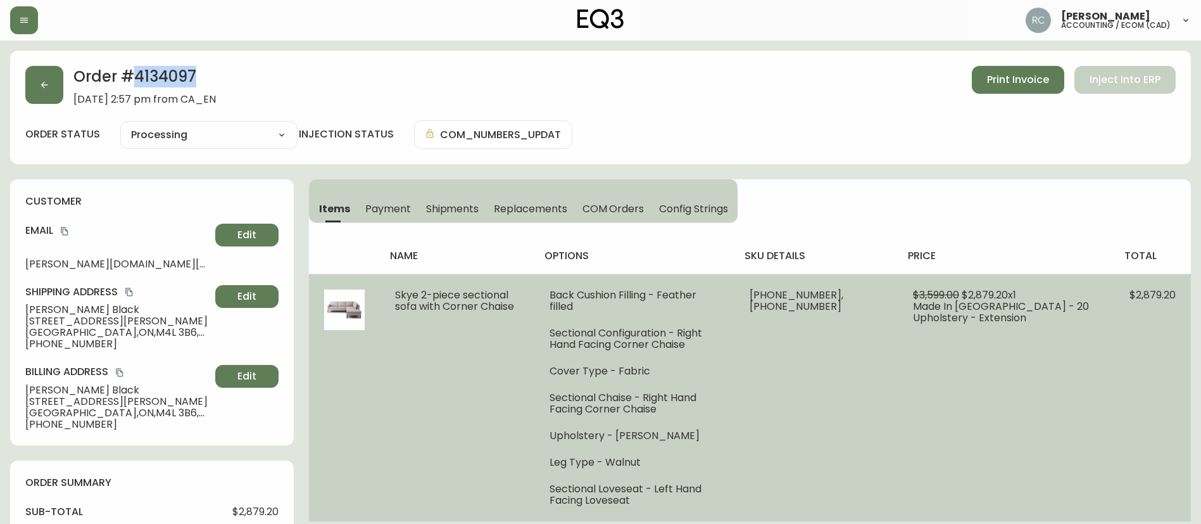
copy h2 "4134097"
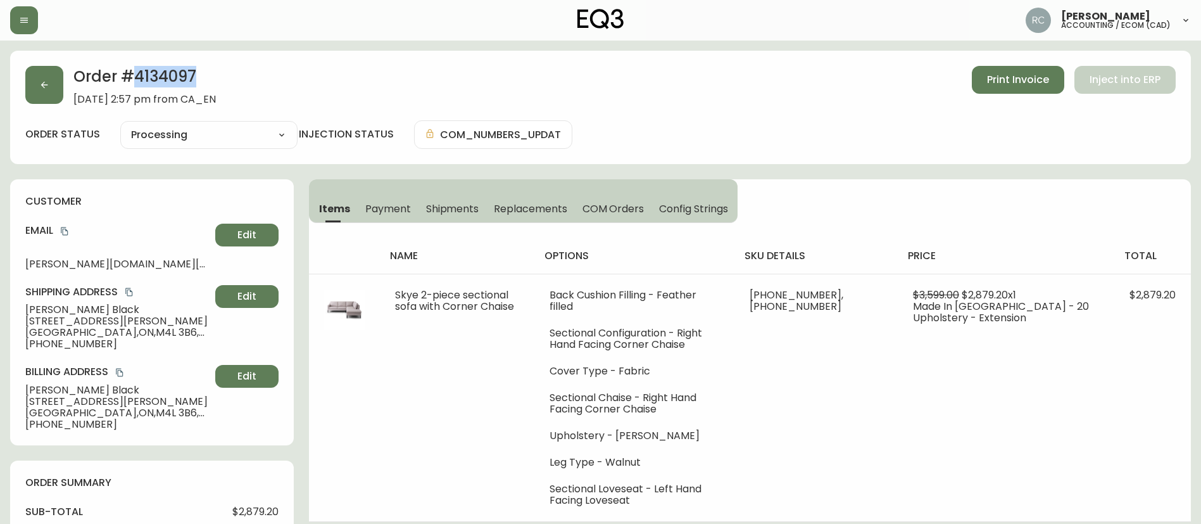
click at [158, 68] on h2 "Order # 4134097" at bounding box center [144, 80] width 143 height 28
click at [177, 74] on h2 "Order # 4134097" at bounding box center [144, 80] width 143 height 28
click at [175, 74] on h2 "Order # 4134097" at bounding box center [144, 80] width 143 height 28
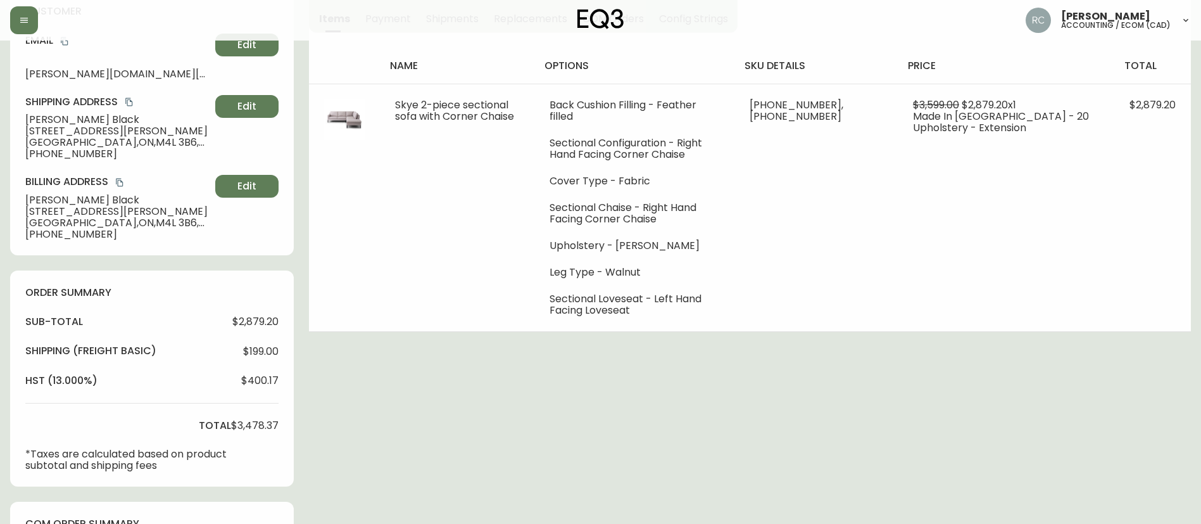
scroll to position [519, 0]
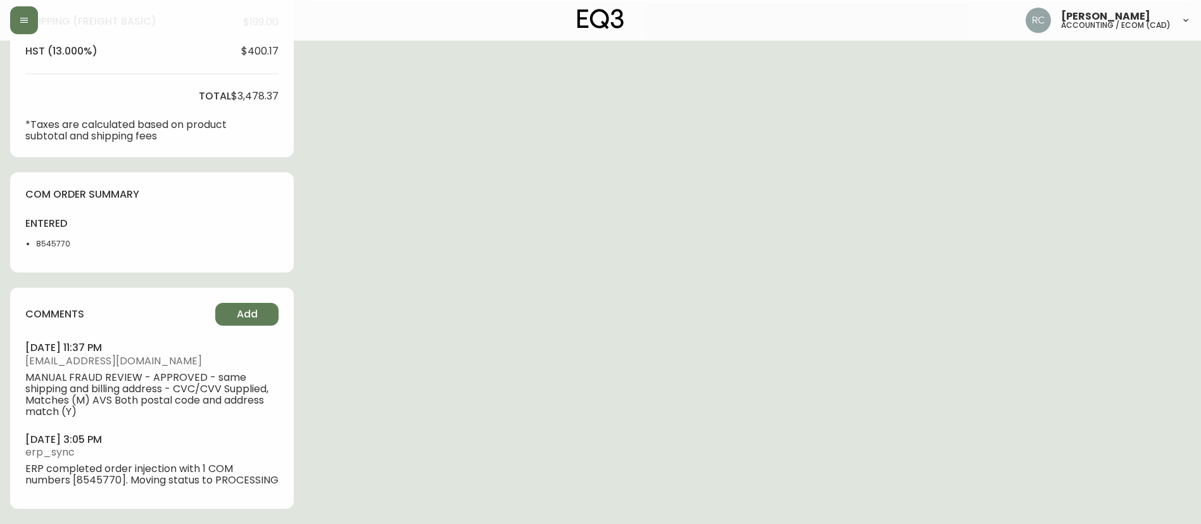
click at [58, 238] on li "8545770" at bounding box center [67, 243] width 63 height 11
click at [57, 238] on li "8545770" at bounding box center [67, 243] width 63 height 11
copy li "8545770"
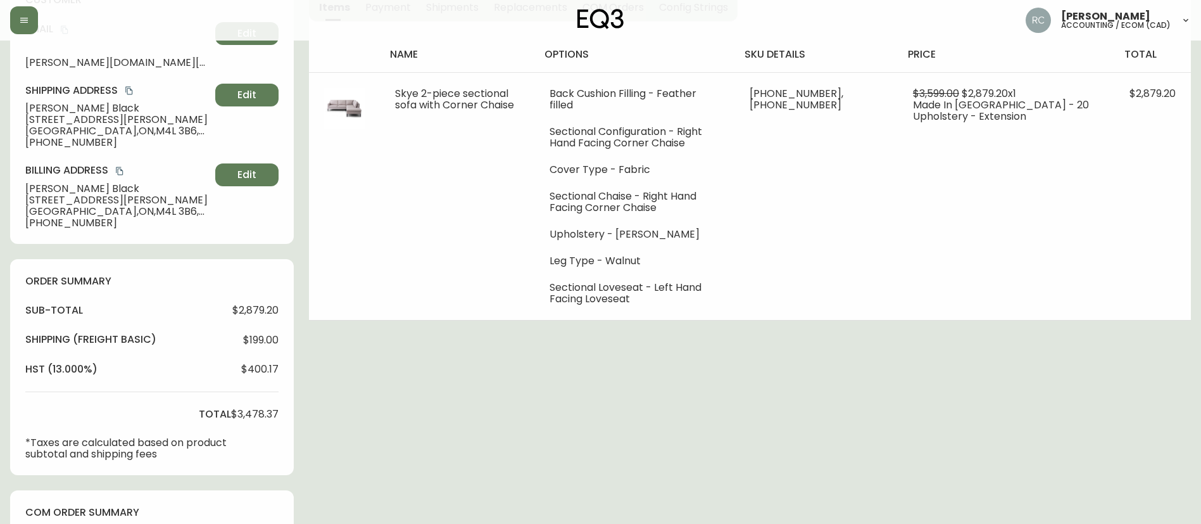
scroll to position [0, 0]
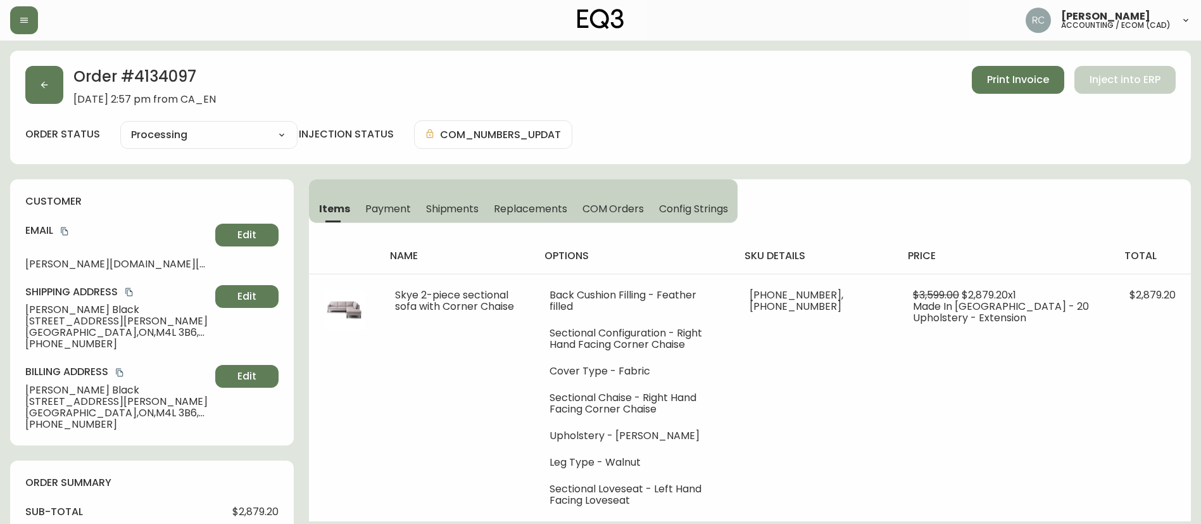
drag, startPoint x: 384, startPoint y: 205, endPoint x: 395, endPoint y: 204, distance: 10.8
click at [384, 205] on span "Payment" at bounding box center [388, 208] width 46 height 13
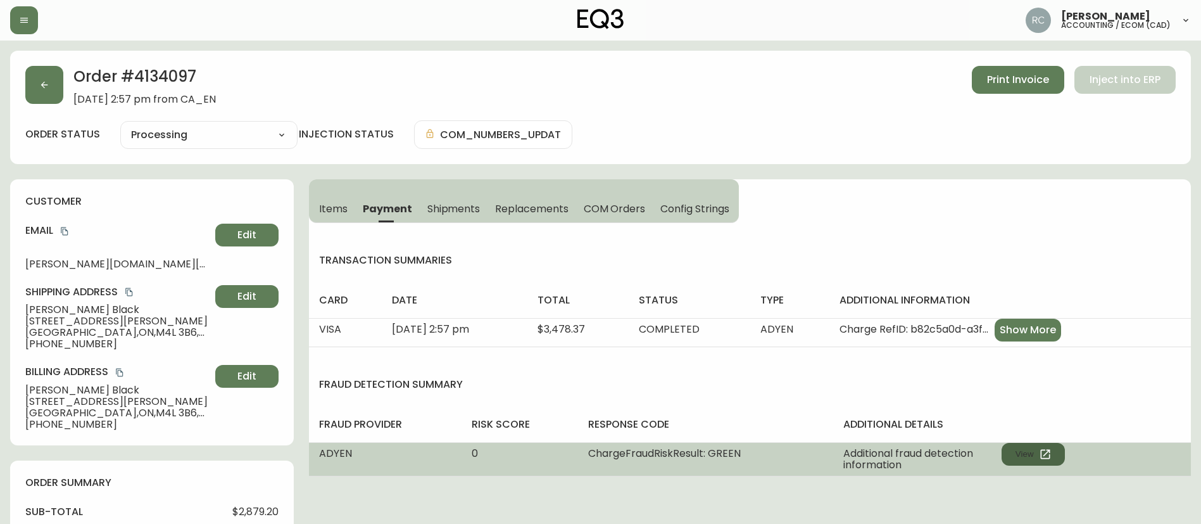
click at [1029, 460] on button "View" at bounding box center [1033, 454] width 63 height 23
click at [1037, 459] on button "View" at bounding box center [1033, 454] width 63 height 23
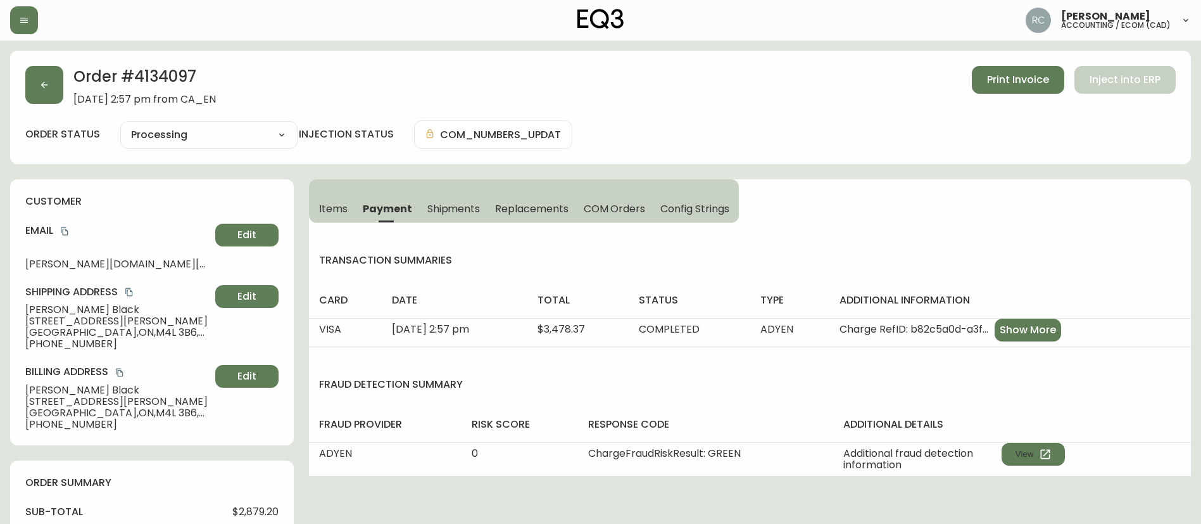
click at [248, 507] on span "$2,879.20" at bounding box center [255, 511] width 46 height 11
copy span "2,879.20"
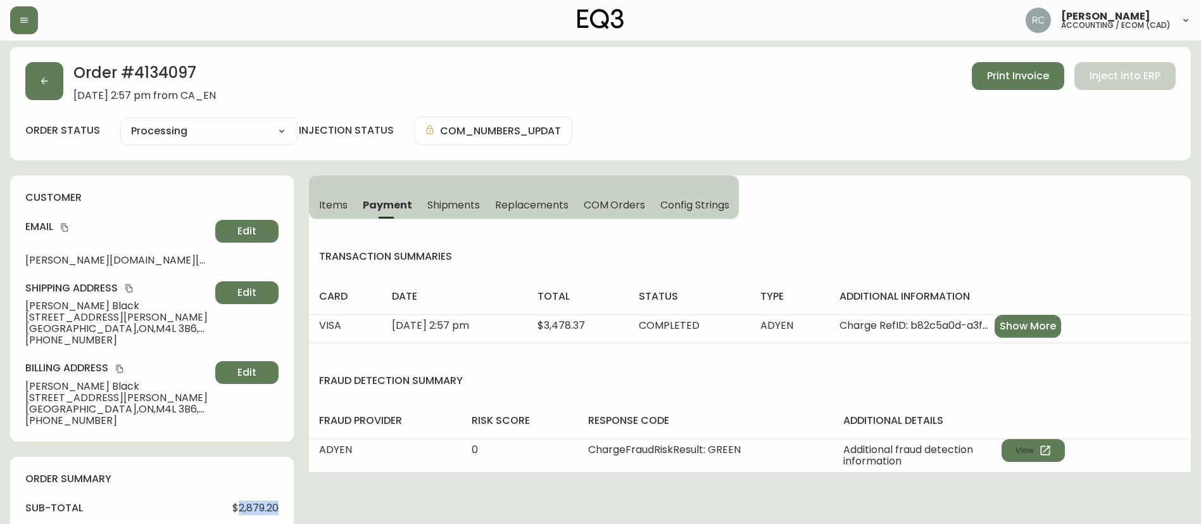
scroll to position [253, 0]
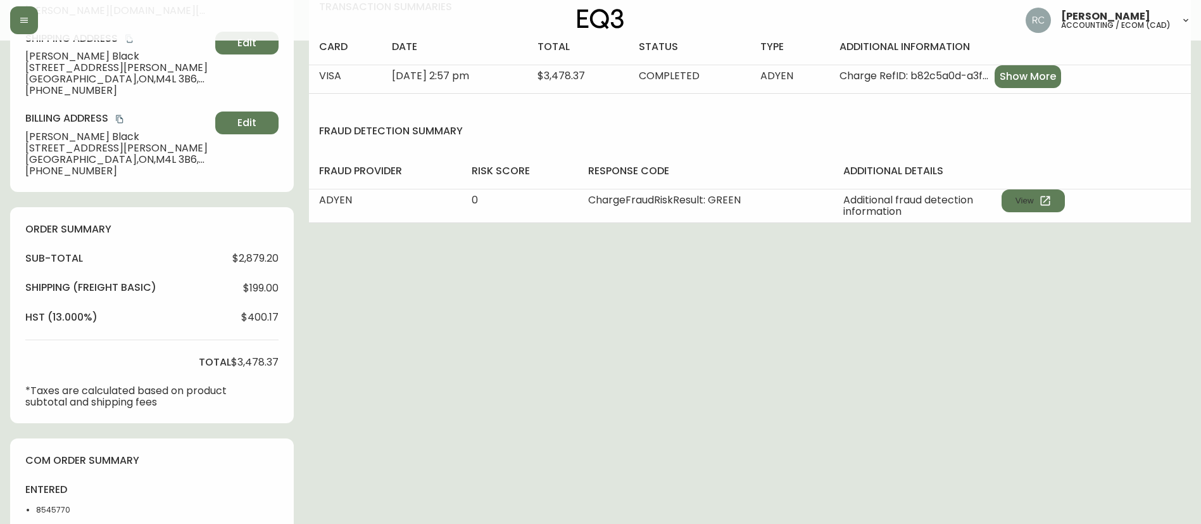
click at [250, 360] on span "$3,478.37" at bounding box center [255, 362] width 48 height 11
copy span "3,478.37"
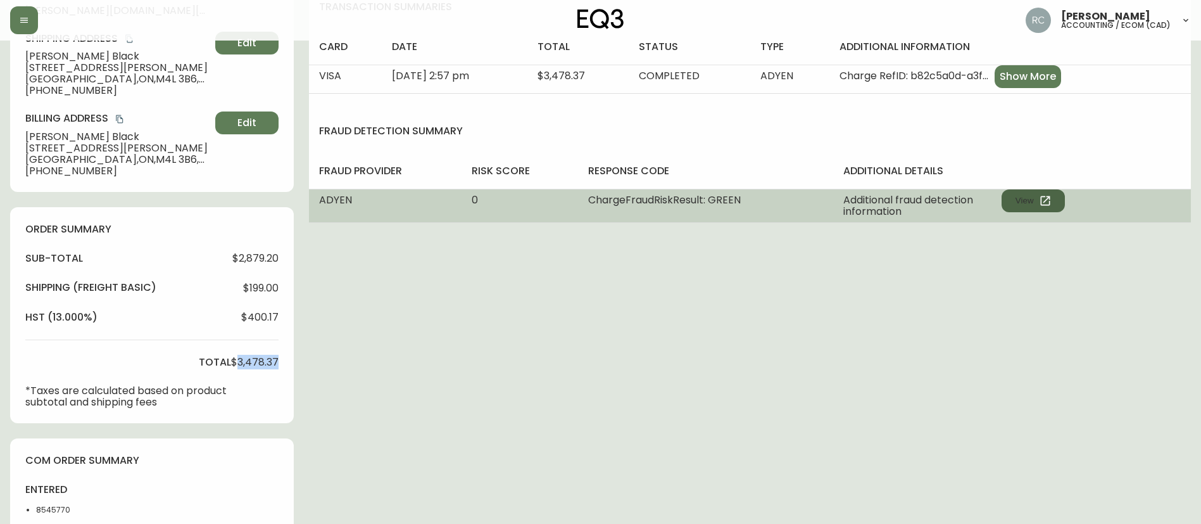
click at [1023, 190] on button "View" at bounding box center [1033, 200] width 63 height 23
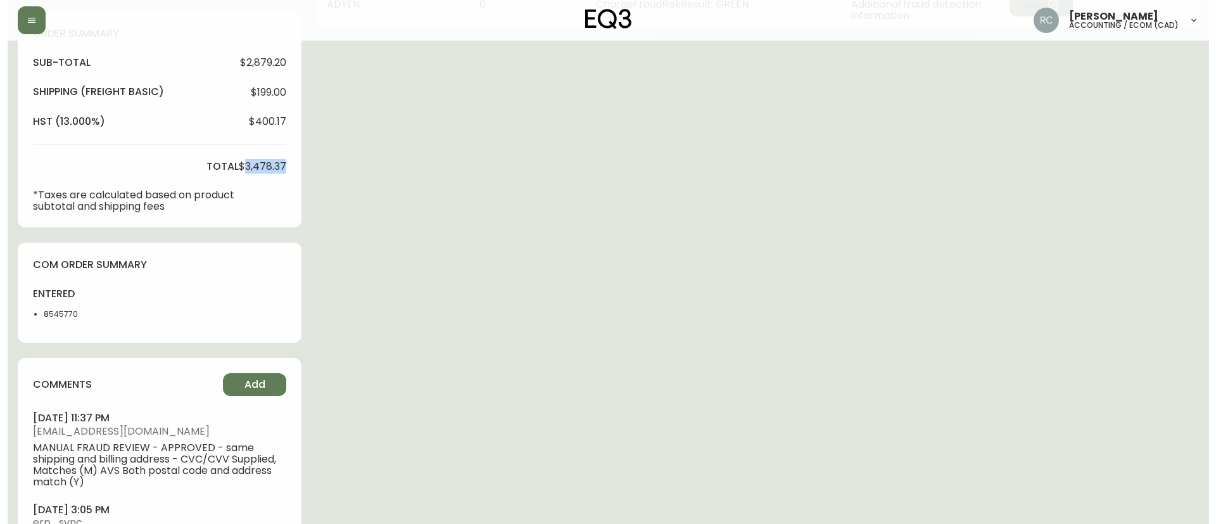
scroll to position [519, 0]
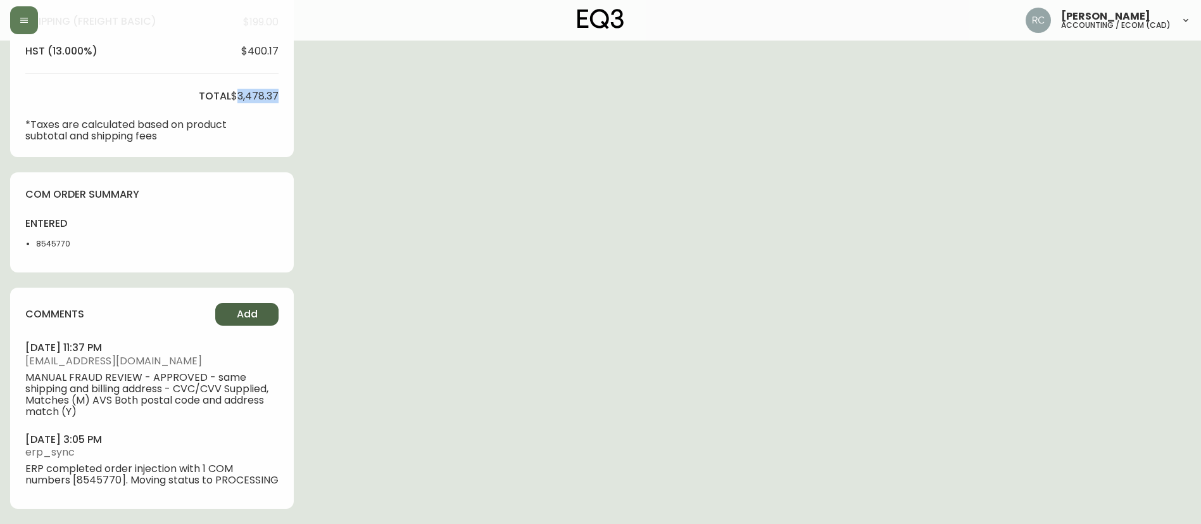
click at [262, 303] on button "Add" at bounding box center [246, 314] width 63 height 23
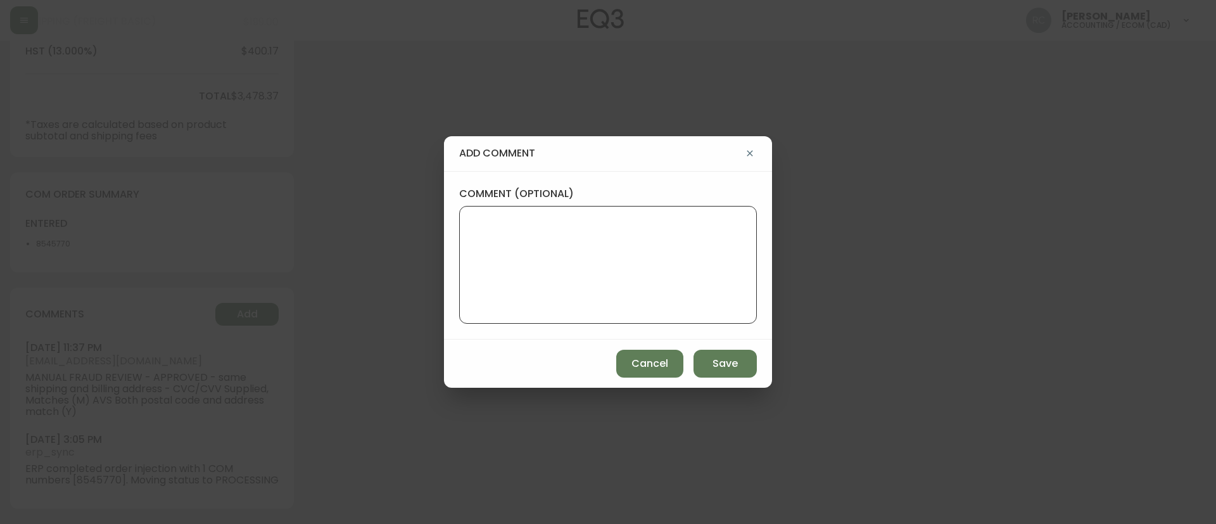
click at [478, 264] on textarea "comment (optional)" at bounding box center [608, 264] width 276 height 101
paste textarea "CANCELLATION - MATERIAL OUTAGE TICKET# 833001 ORD# 4134097 - status in AS400: 0…"
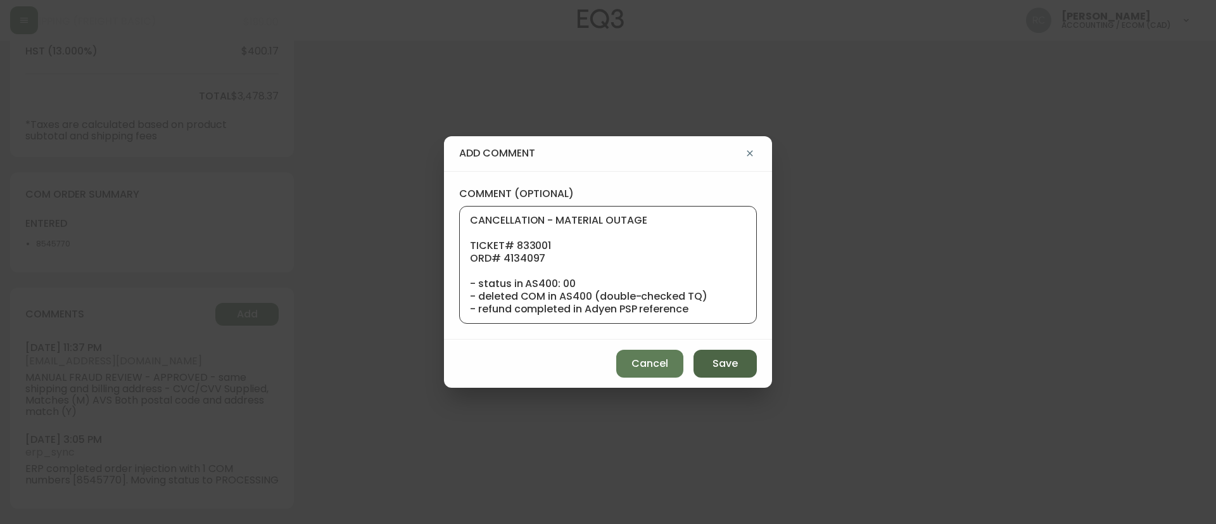
scroll to position [127, 0]
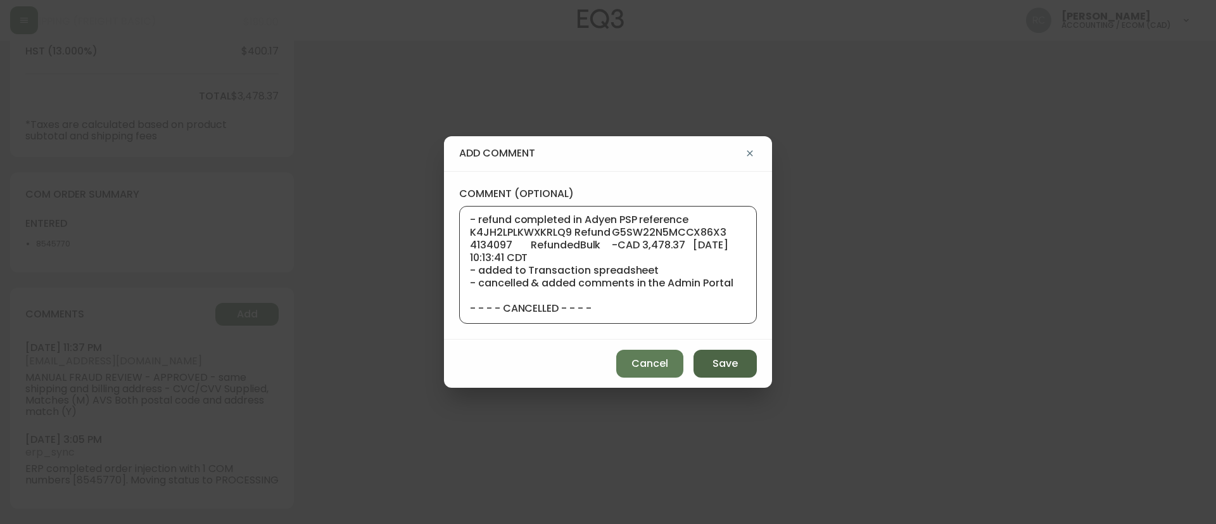
type textarea "CANCELLATION - MATERIAL OUTAGE TICKET# 833001 ORD# 4134097 - status in AS400: 0…"
click at [737, 366] on span "Save" at bounding box center [725, 364] width 25 height 14
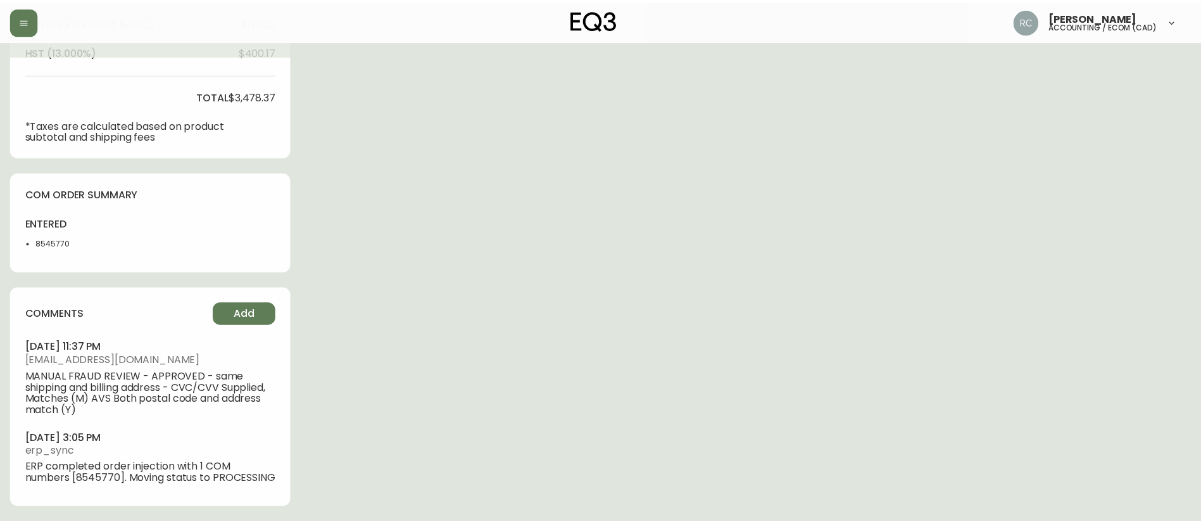
scroll to position [0, 0]
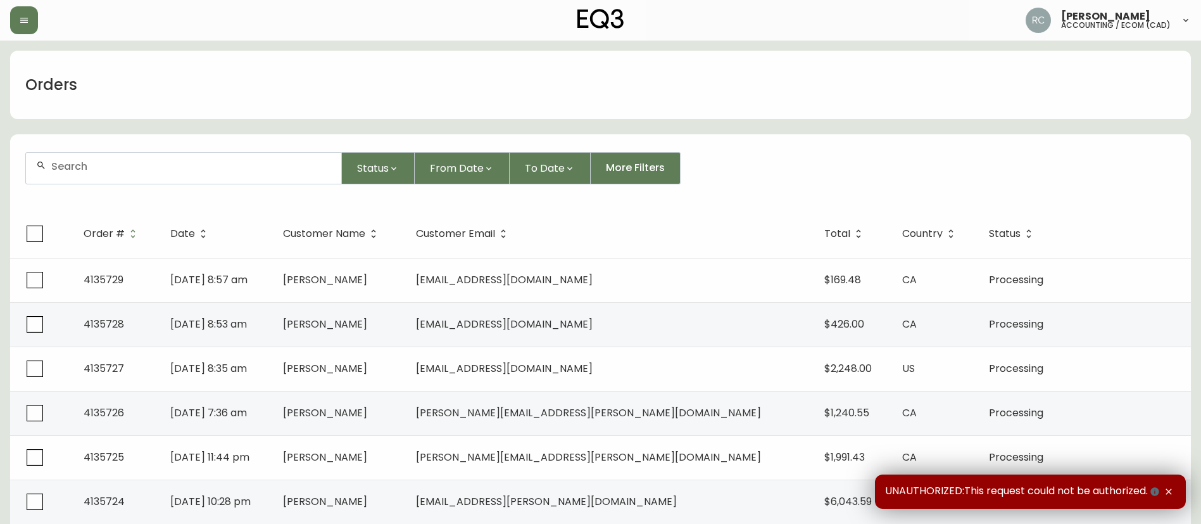
click at [89, 172] on input "text" at bounding box center [191, 166] width 280 height 12
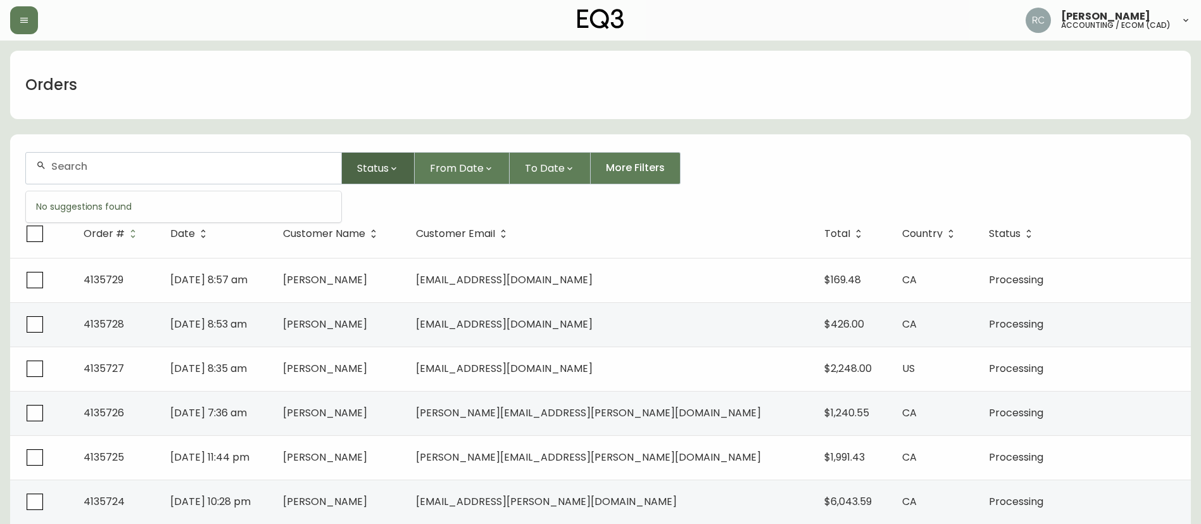
click at [398, 174] on button "Status" at bounding box center [378, 168] width 73 height 32
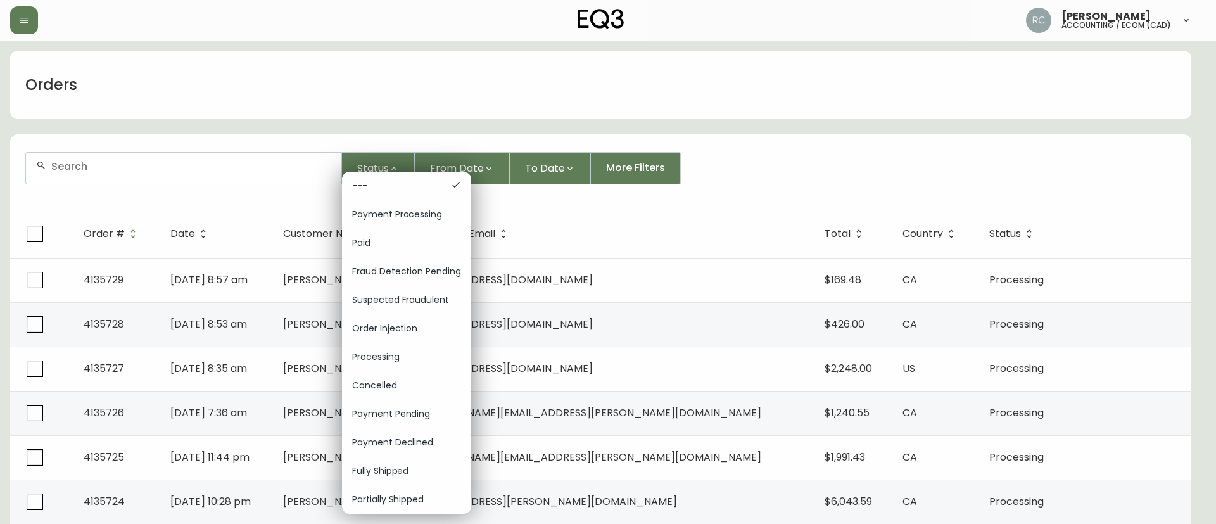
click at [401, 322] on span "Order Injection" at bounding box center [406, 328] width 109 height 13
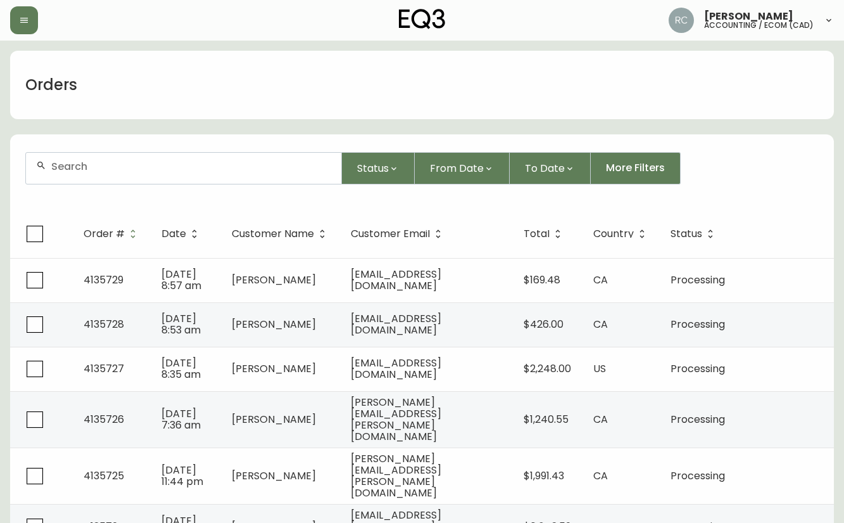
click at [198, 158] on div at bounding box center [183, 168] width 315 height 31
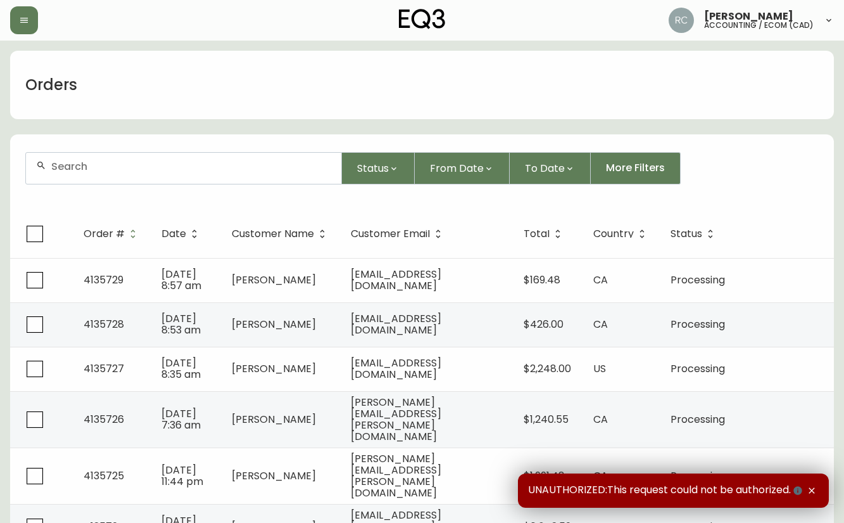
paste input "4132337"
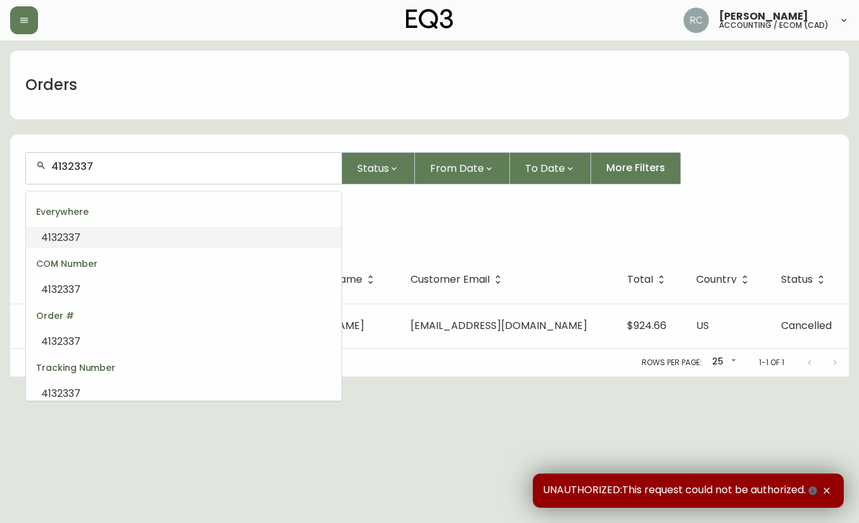
click at [91, 166] on input "4132337" at bounding box center [191, 166] width 280 height 12
paste input "08"
type input "4132087"
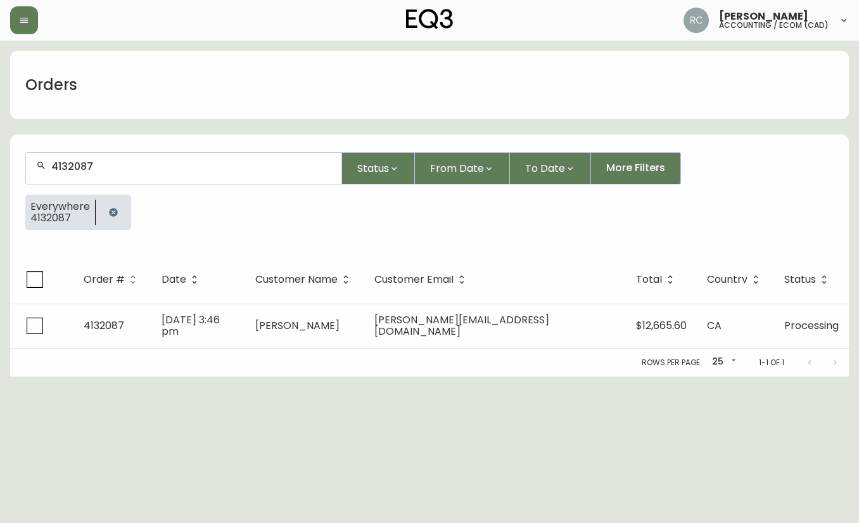
click at [172, 174] on div "4132087" at bounding box center [183, 168] width 315 height 31
paste input "499"
type input "4132499"
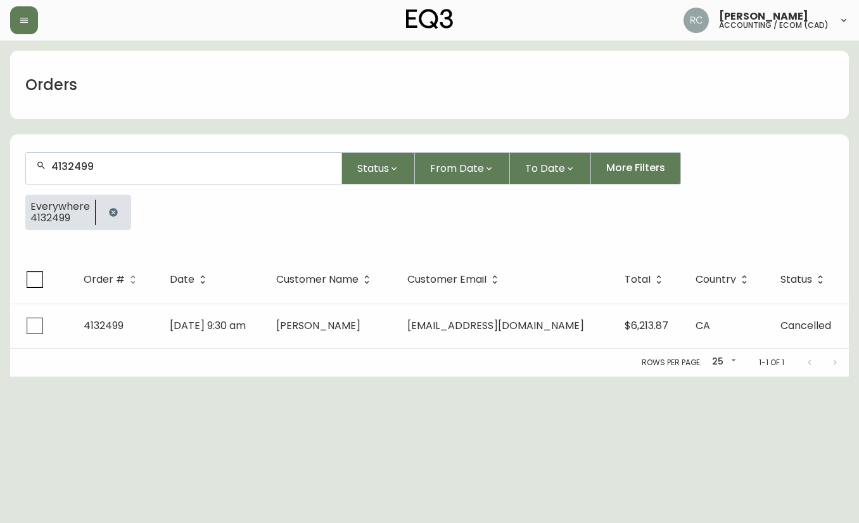
click at [188, 169] on input "4132499" at bounding box center [191, 166] width 280 height 12
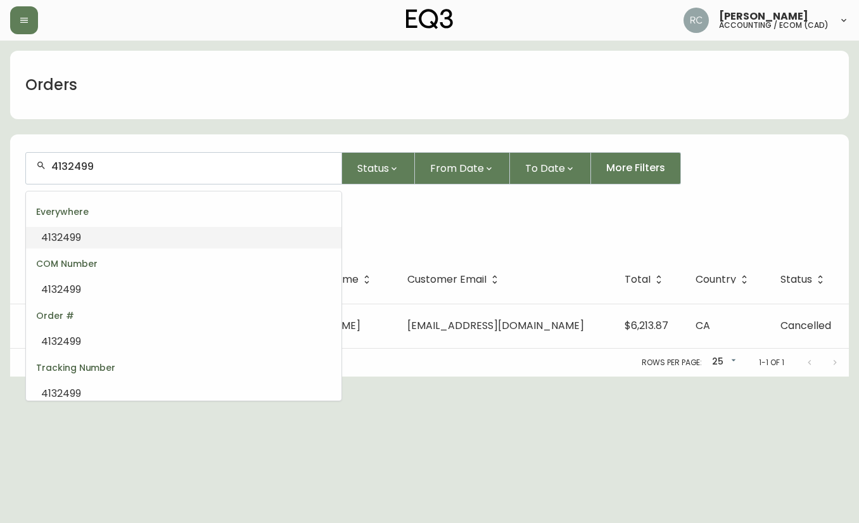
paste input "3185"
type input "4133185"
click at [145, 236] on li "4133185" at bounding box center [183, 238] width 315 height 22
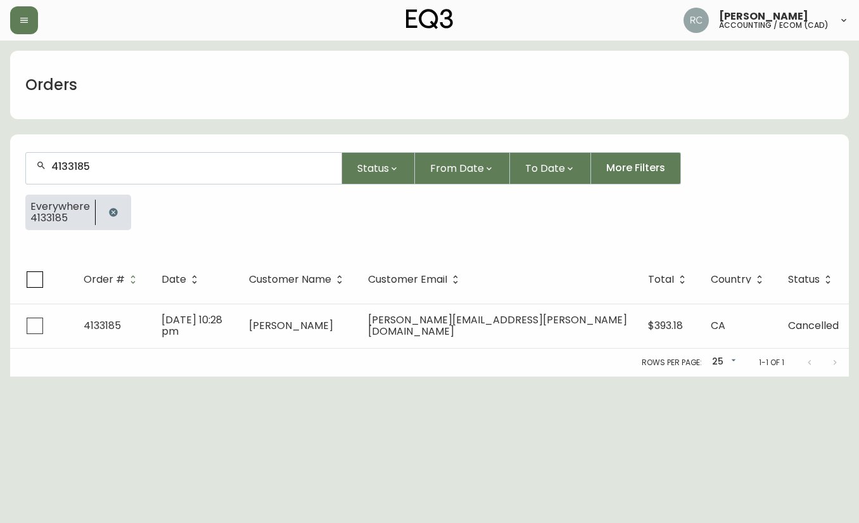
click at [75, 169] on input "4133185" at bounding box center [191, 166] width 280 height 12
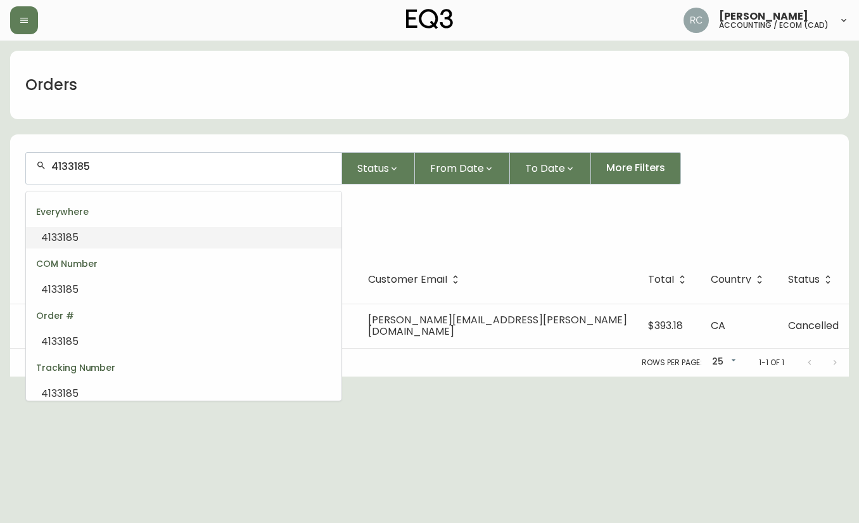
paste input "231"
type input "4133231"
click at [187, 244] on li "4133231" at bounding box center [183, 238] width 315 height 22
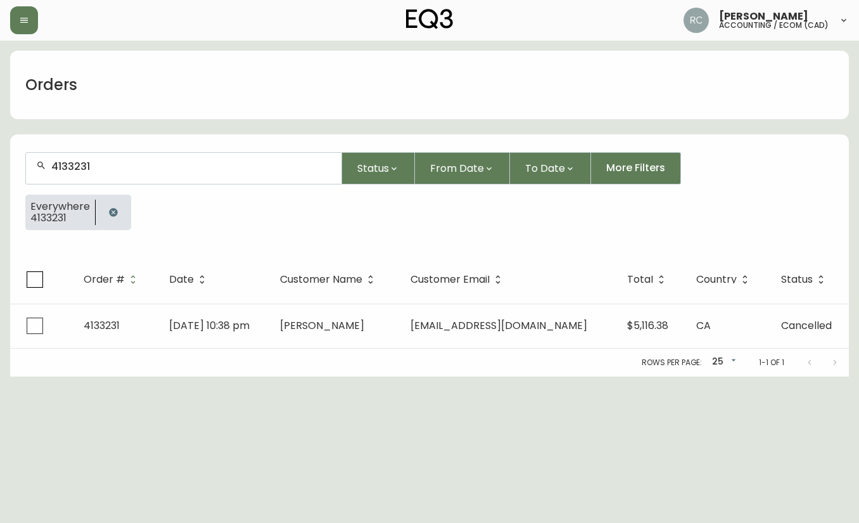
click at [85, 160] on input "4133231" at bounding box center [191, 166] width 280 height 12
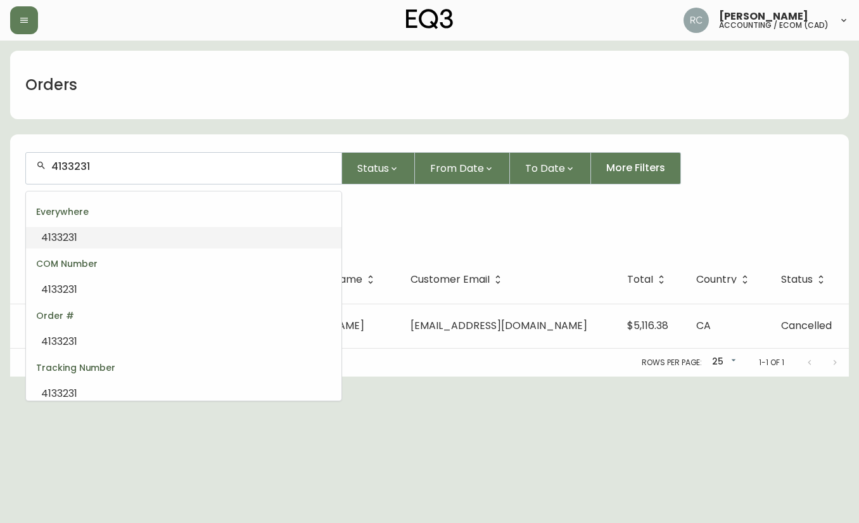
paste input "54"
type input "4133254"
click at [103, 239] on li "4133254" at bounding box center [183, 238] width 315 height 22
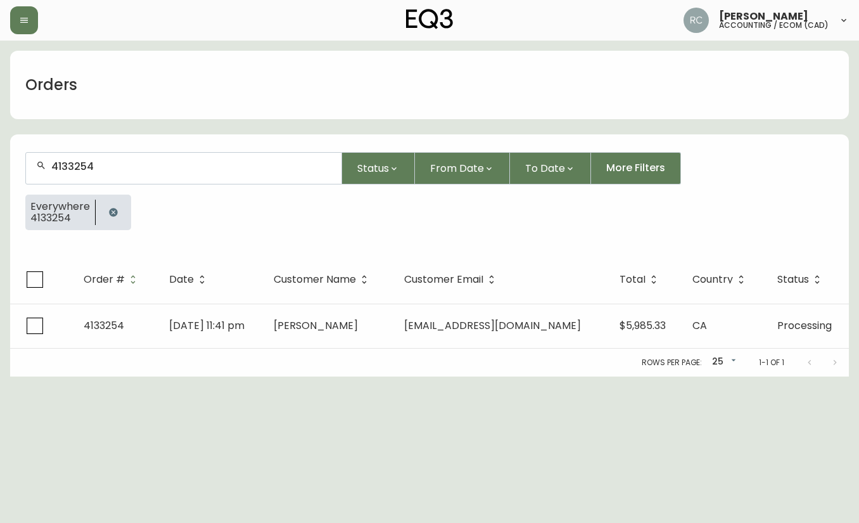
click at [118, 162] on input "4133254" at bounding box center [191, 166] width 280 height 12
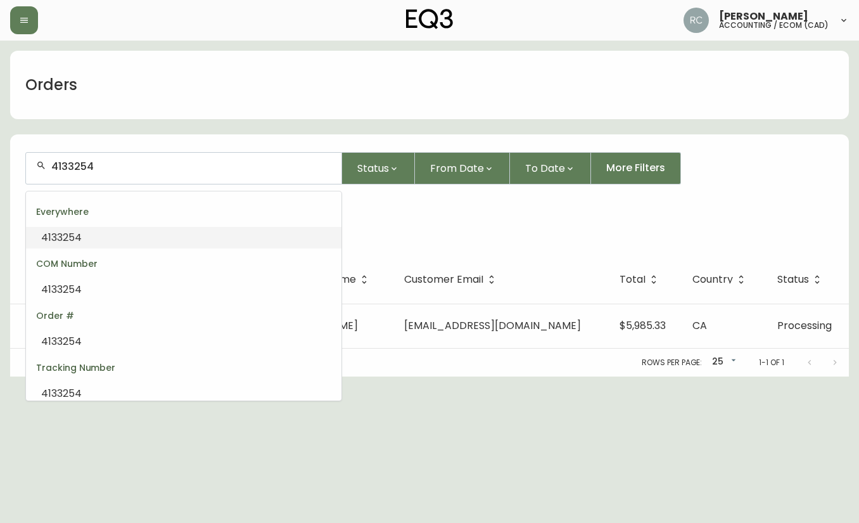
click at [118, 162] on input "4133254" at bounding box center [191, 166] width 280 height 12
paste input "468"
type input "4133468"
click at [141, 237] on li "4133468" at bounding box center [183, 238] width 315 height 22
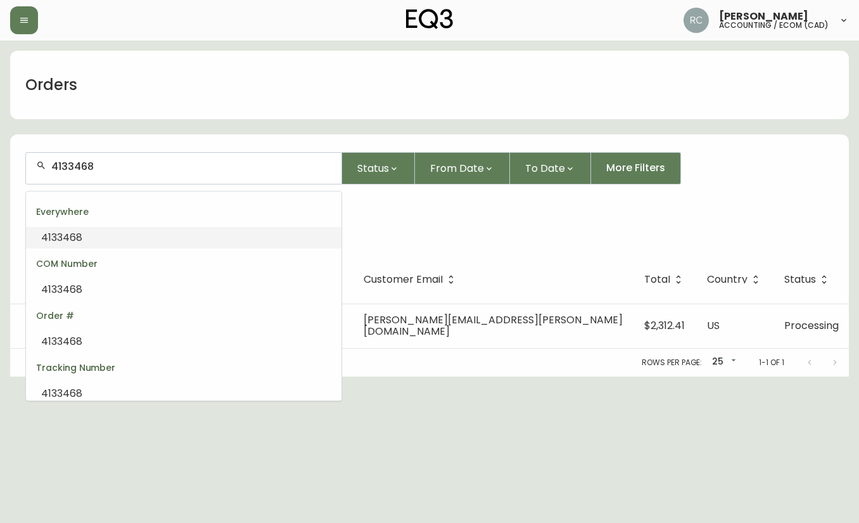
click at [88, 167] on input "4133468" at bounding box center [191, 166] width 280 height 12
paste input "93"
type input "4133493"
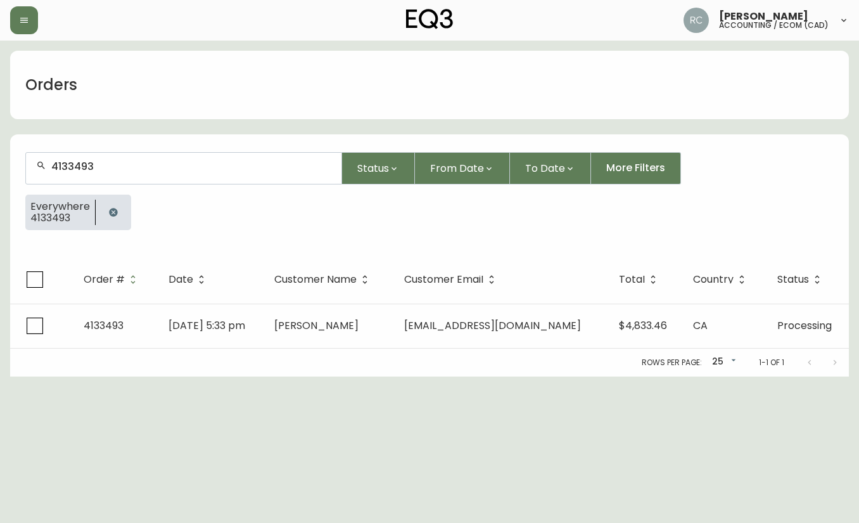
click at [67, 161] on input "4133493" at bounding box center [191, 166] width 280 height 12
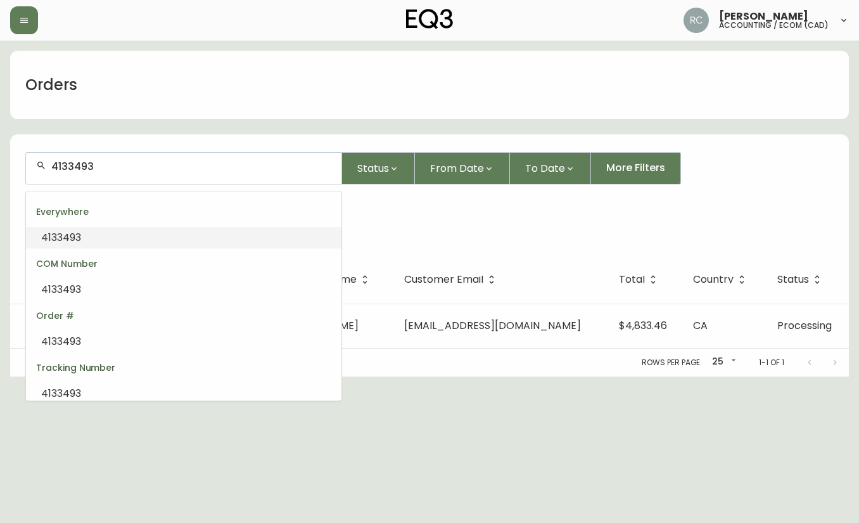
click at [67, 161] on input "4133493" at bounding box center [191, 166] width 280 height 12
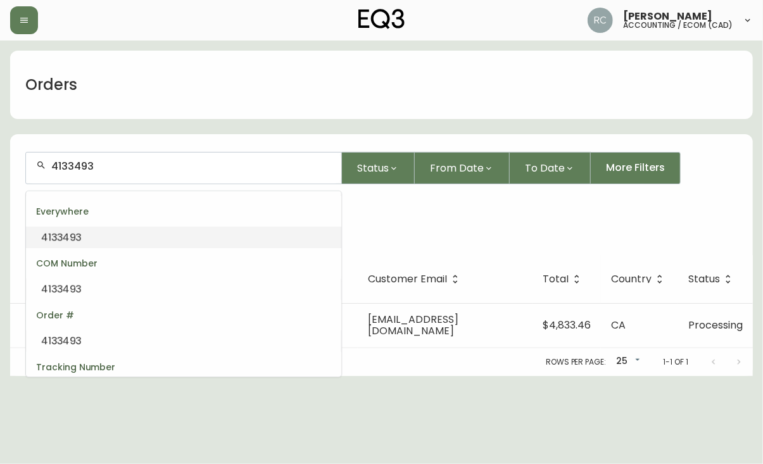
paste input "831"
type input "4133831"
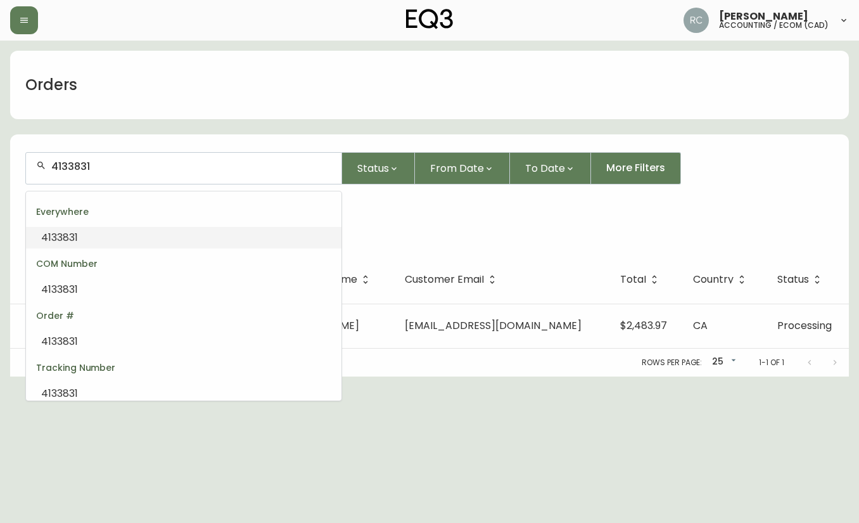
click at [76, 160] on input "4133831" at bounding box center [191, 166] width 280 height 12
paste input "977"
type input "4133977"
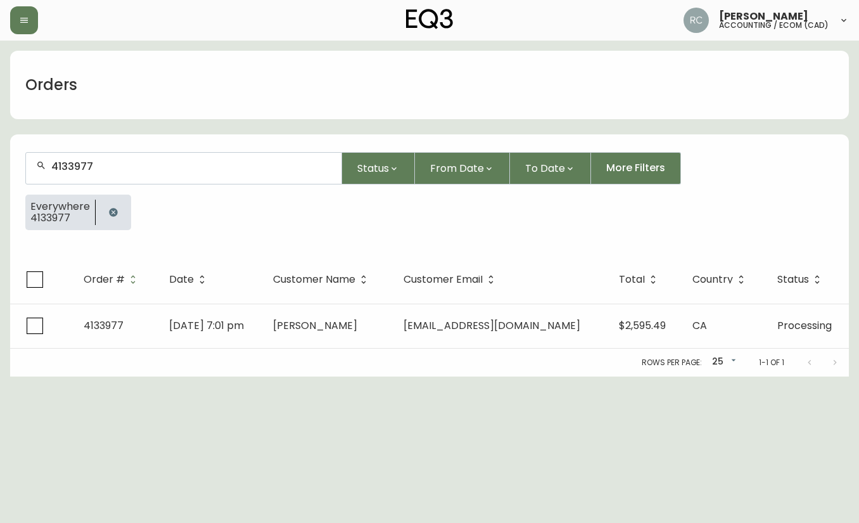
click at [100, 177] on div "4133977" at bounding box center [183, 168] width 315 height 31
paste input "4096"
type input "4134096"
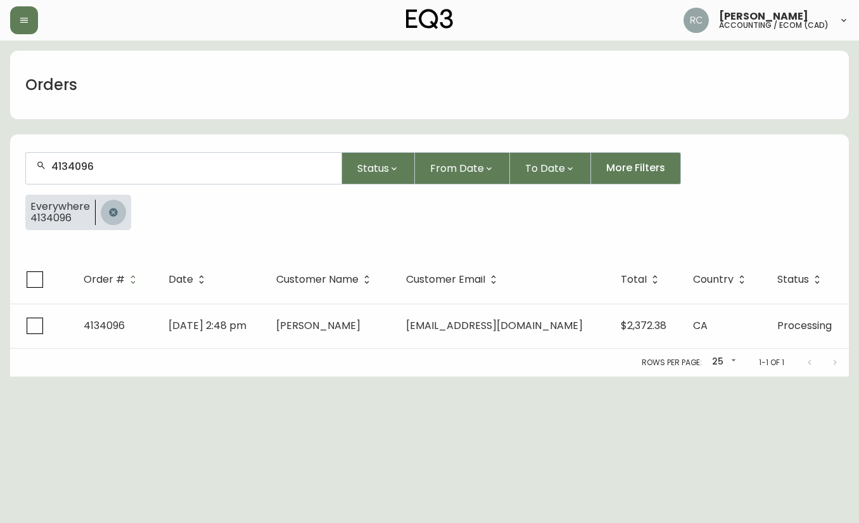
click at [111, 203] on button "button" at bounding box center [113, 212] width 25 height 25
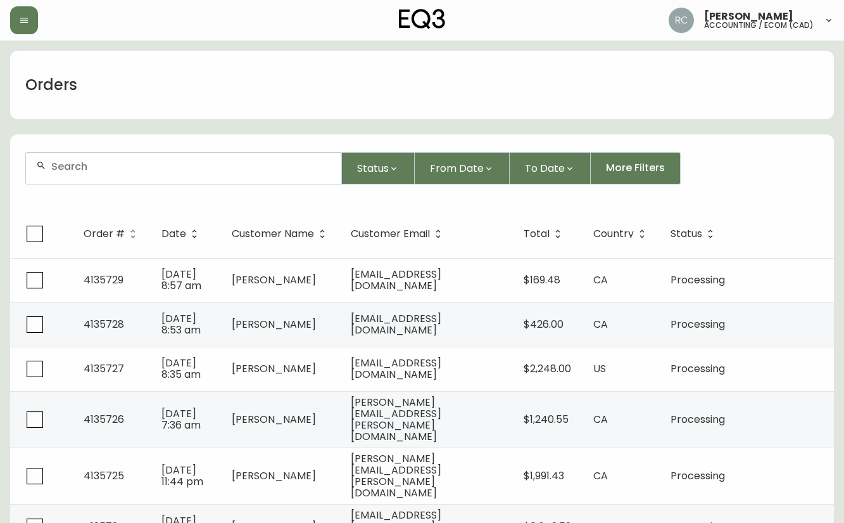
click at [175, 177] on div at bounding box center [183, 168] width 315 height 31
paste input "4134272"
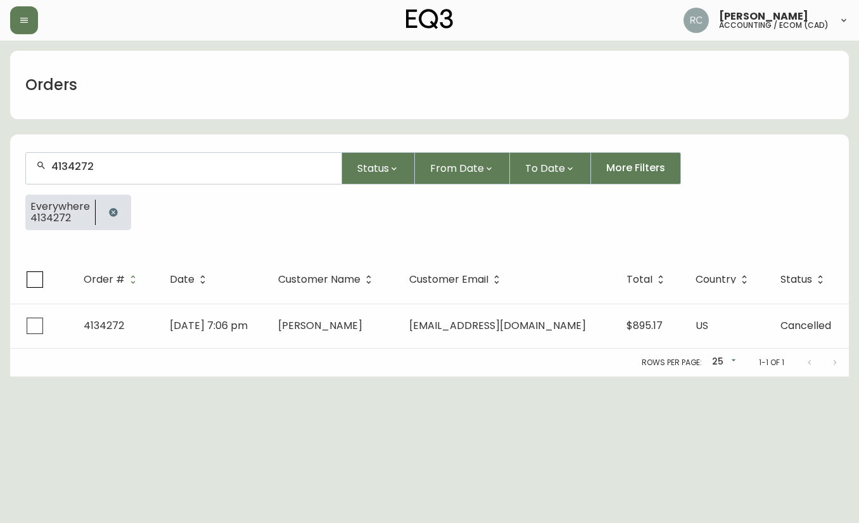
type input "4134272"
drag, startPoint x: 114, startPoint y: 212, endPoint x: 52, endPoint y: 220, distance: 62.7
click at [108, 213] on icon "button" at bounding box center [113, 212] width 10 height 10
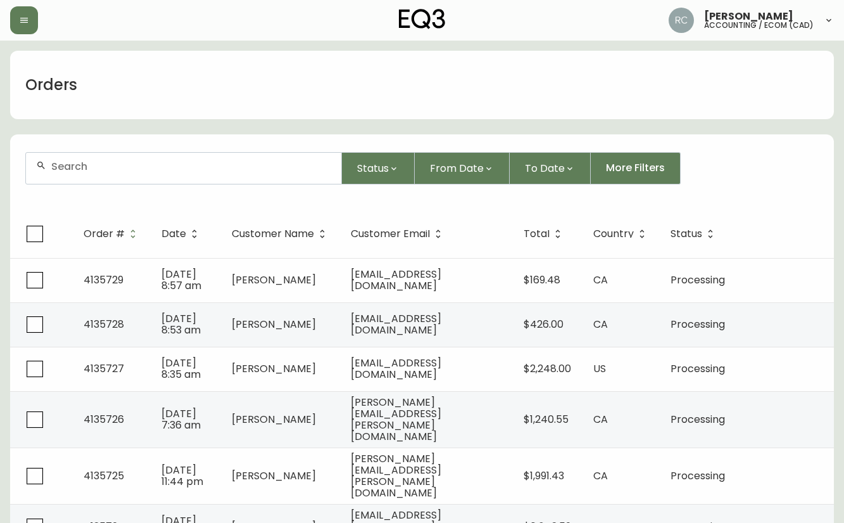
click at [162, 170] on input "text" at bounding box center [191, 166] width 280 height 12
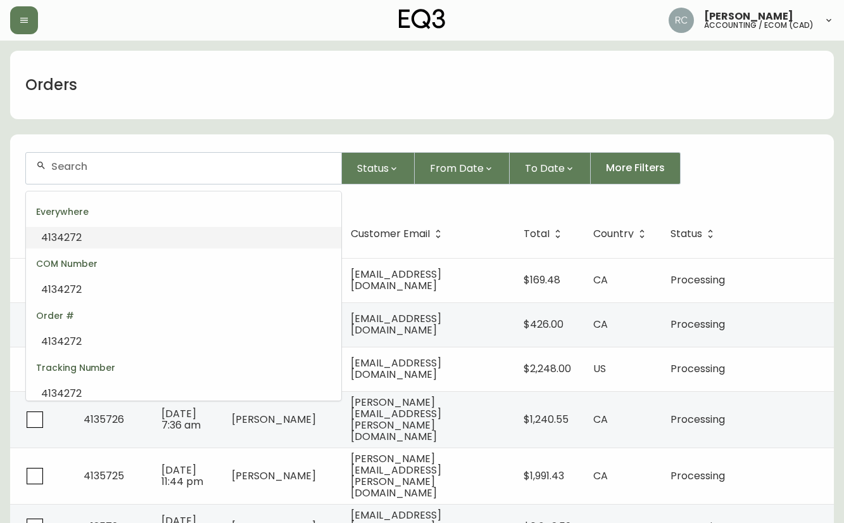
paste input "4134321"
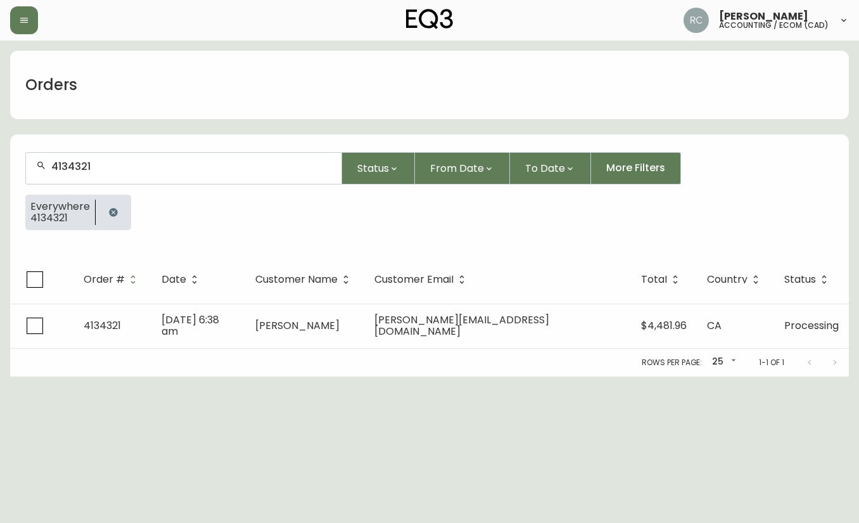
click at [107, 171] on input "4134321" at bounding box center [191, 166] width 280 height 12
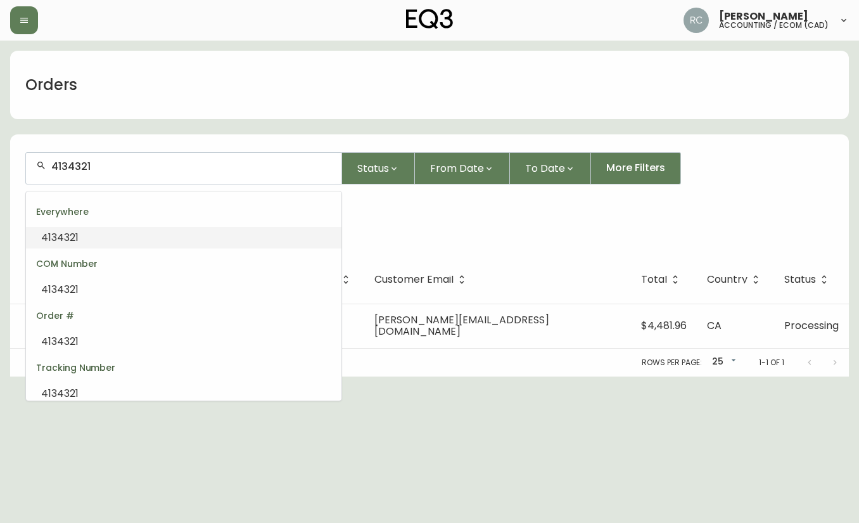
paste input "403"
type input "4134403"
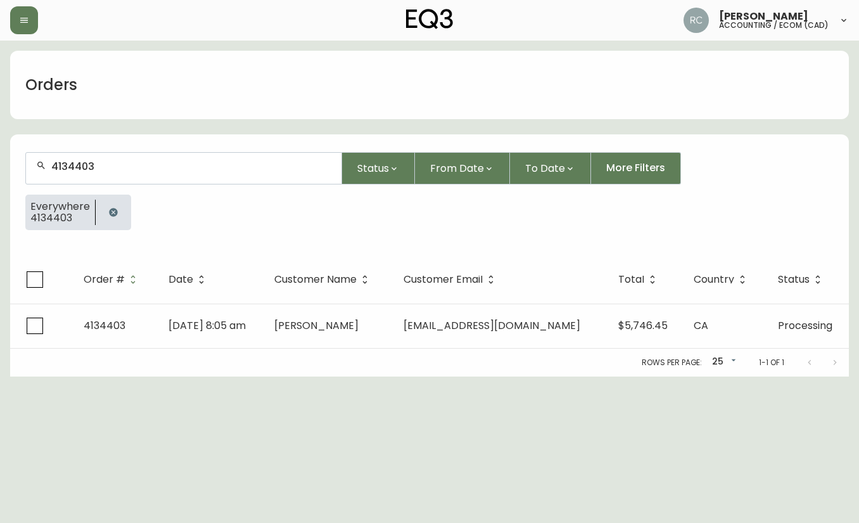
type input "4134403"
